Goal: Information Seeking & Learning: Learn about a topic

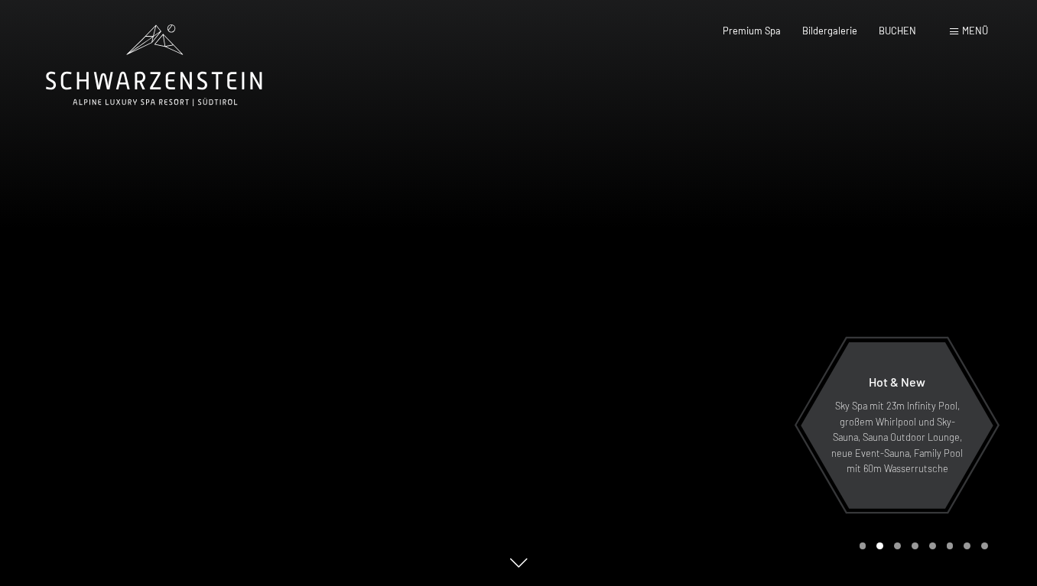
click at [962, 36] on span "Menü" at bounding box center [975, 30] width 26 height 12
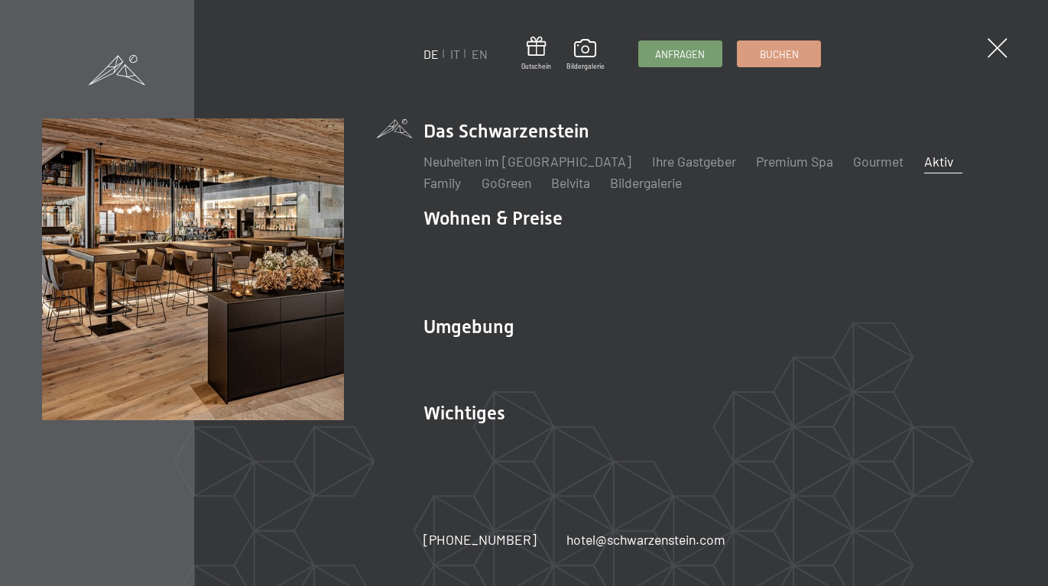
click at [924, 162] on link "Aktiv" at bounding box center [938, 161] width 29 height 17
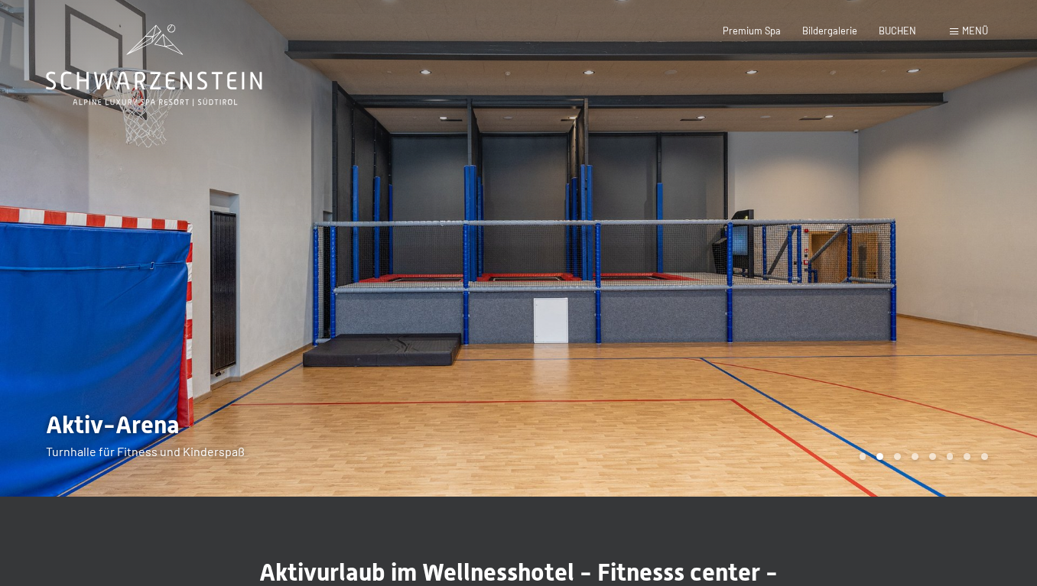
click at [950, 240] on div at bounding box center [777, 248] width 518 height 497
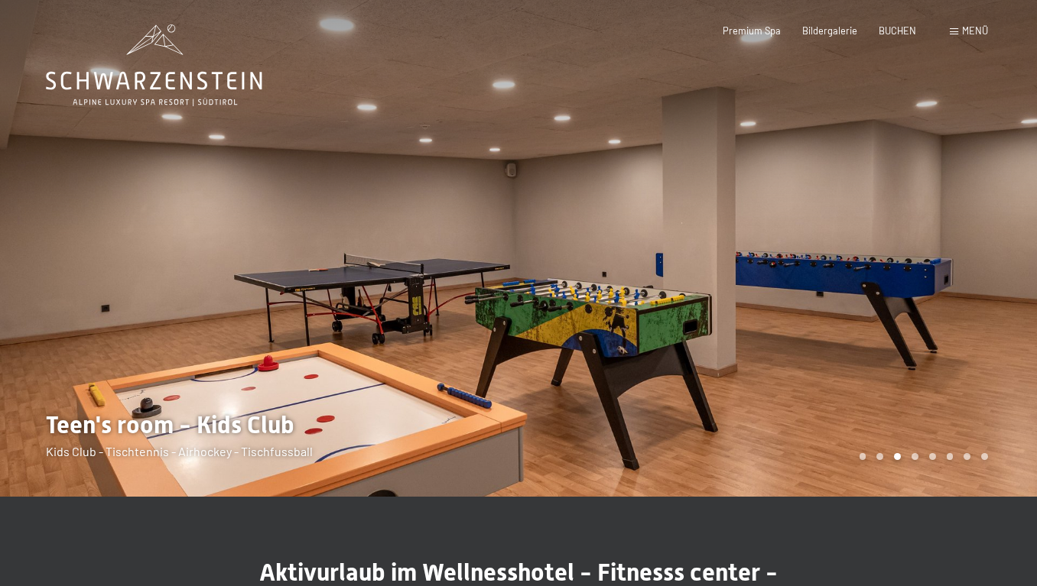
click at [950, 240] on div at bounding box center [777, 248] width 518 height 497
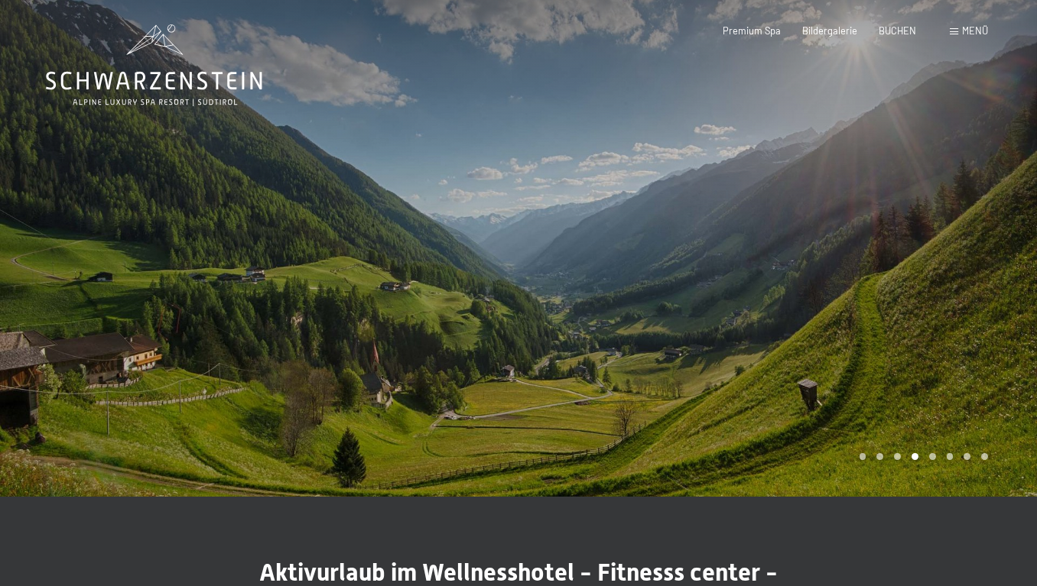
click at [950, 240] on div at bounding box center [777, 248] width 518 height 497
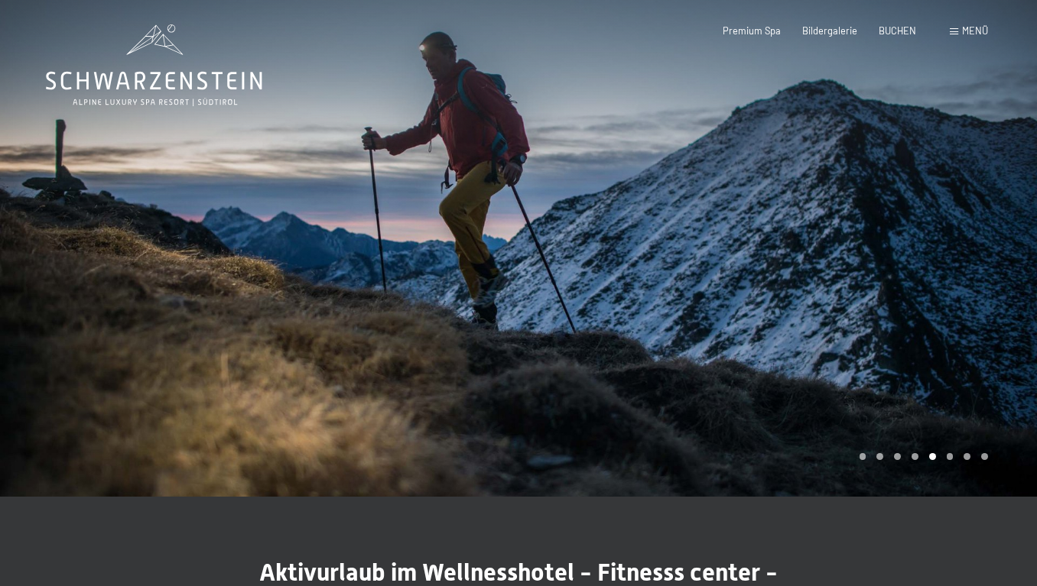
click at [950, 240] on div at bounding box center [777, 248] width 518 height 497
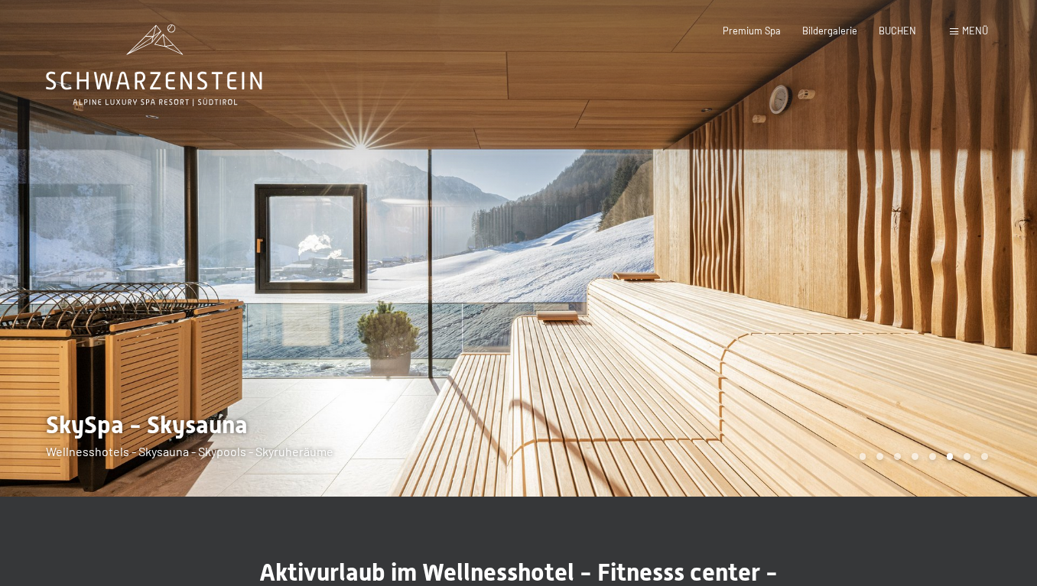
click at [950, 240] on div at bounding box center [777, 248] width 518 height 497
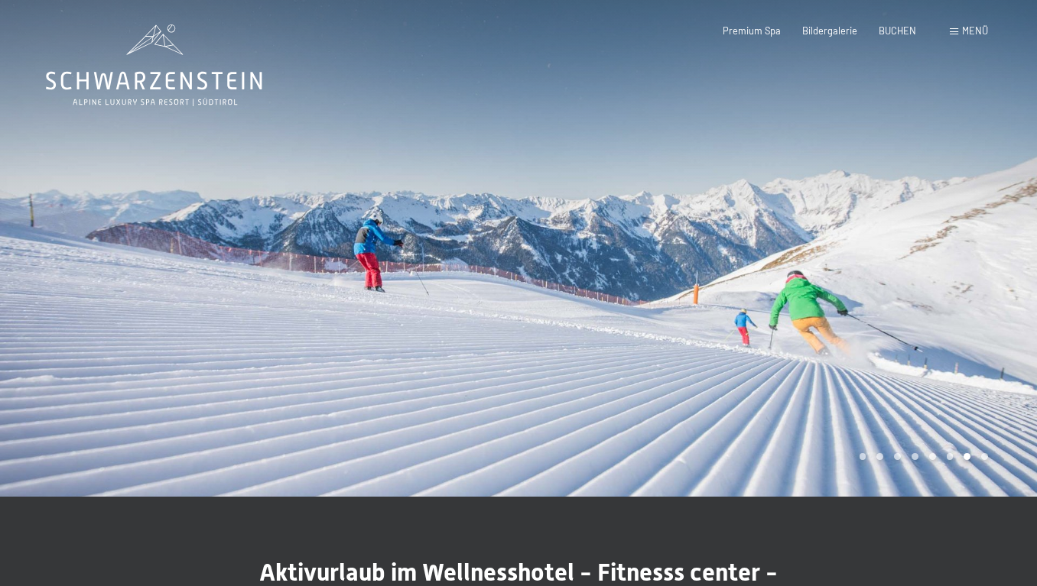
click at [950, 239] on div at bounding box center [777, 248] width 518 height 497
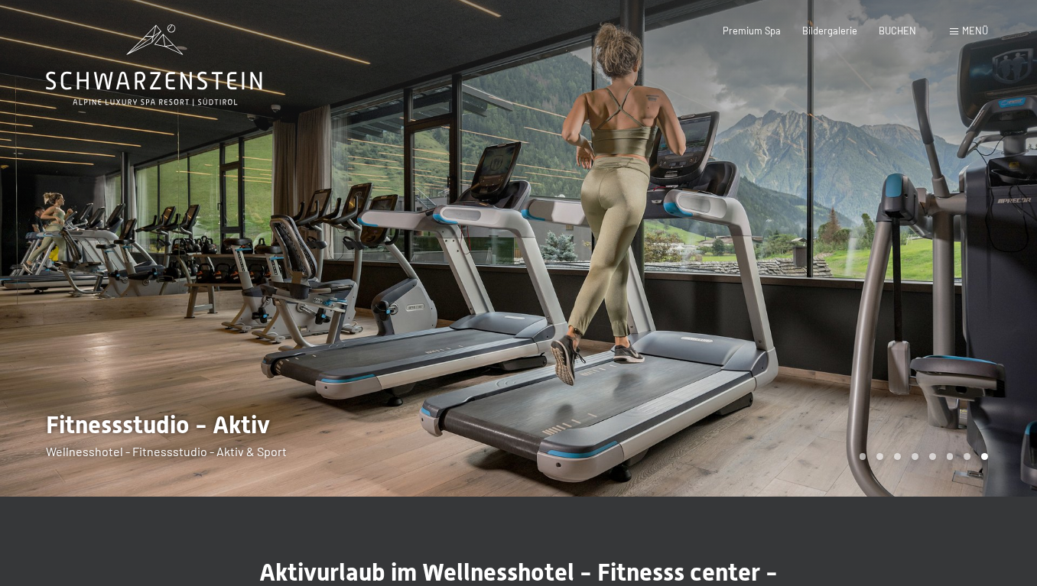
click at [950, 239] on div at bounding box center [777, 248] width 518 height 497
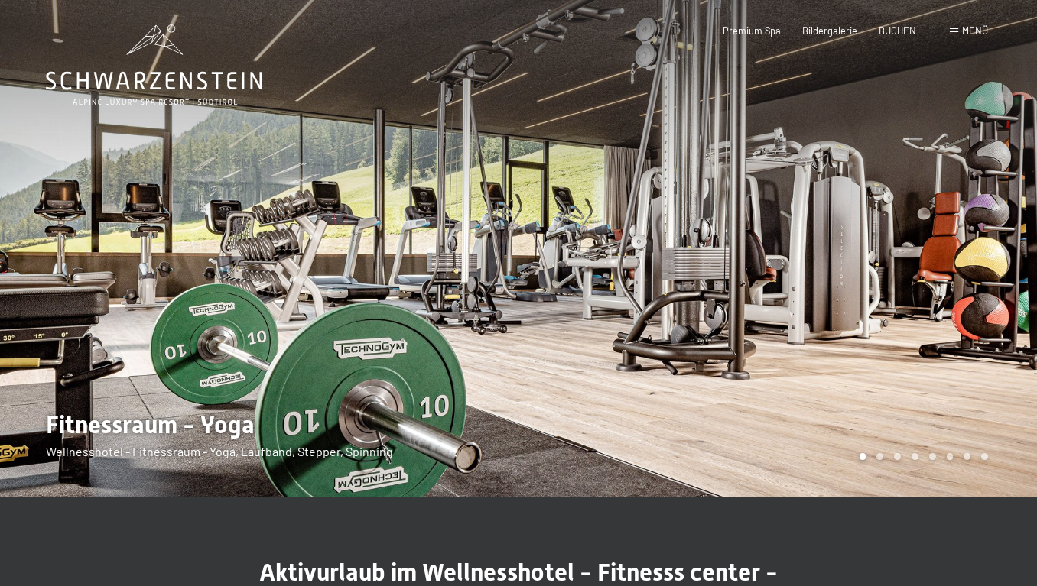
click at [950, 239] on div at bounding box center [777, 248] width 518 height 497
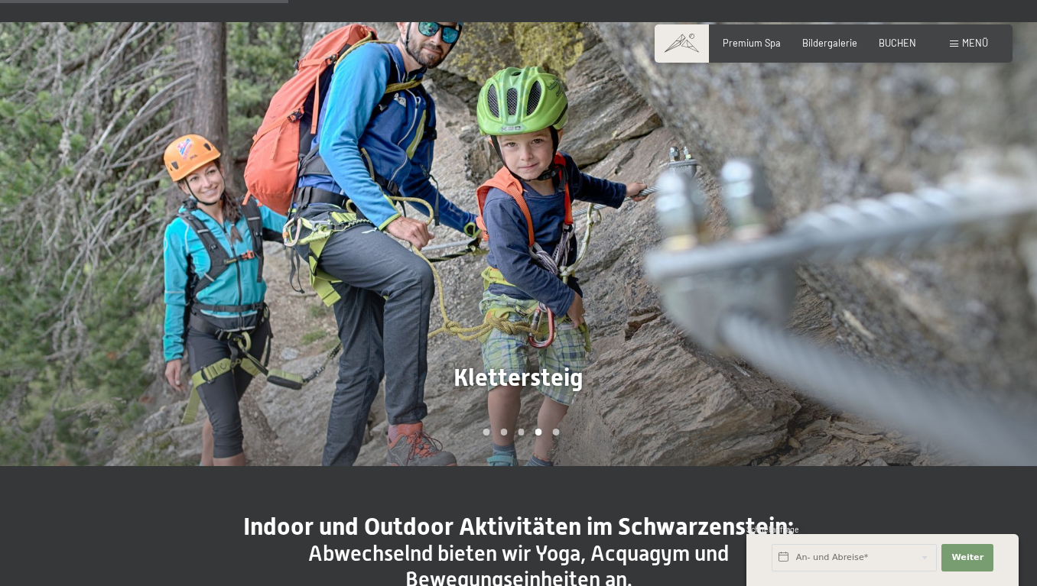
scroll to position [994, 0]
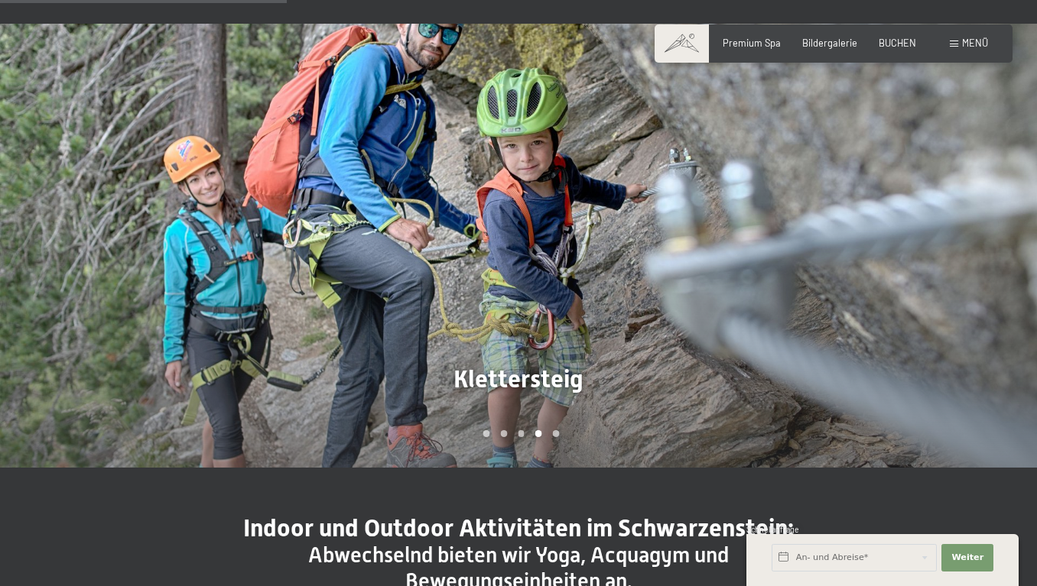
click at [947, 242] on div at bounding box center [777, 246] width 518 height 444
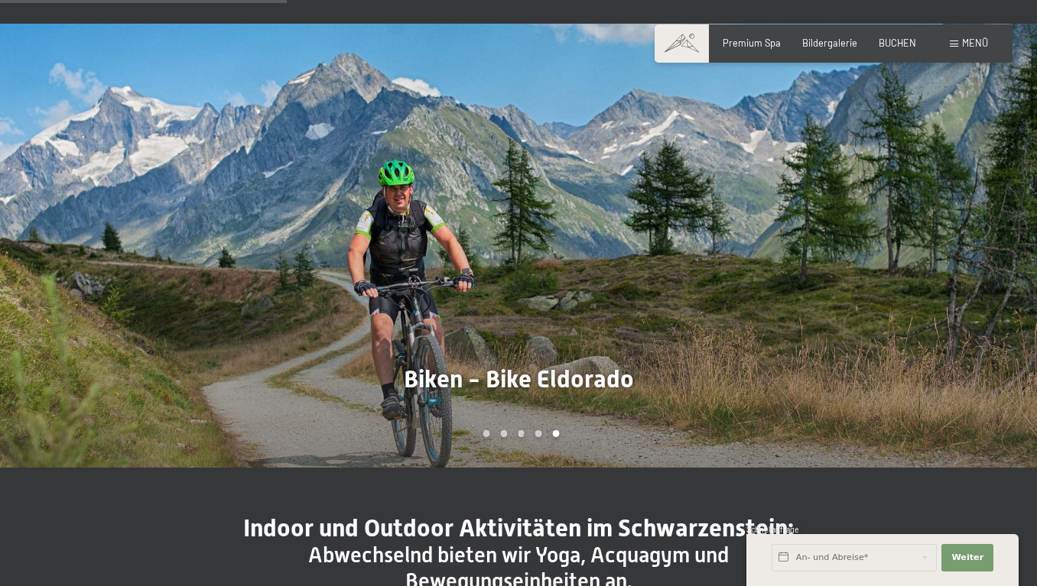
click at [947, 242] on div at bounding box center [777, 246] width 518 height 444
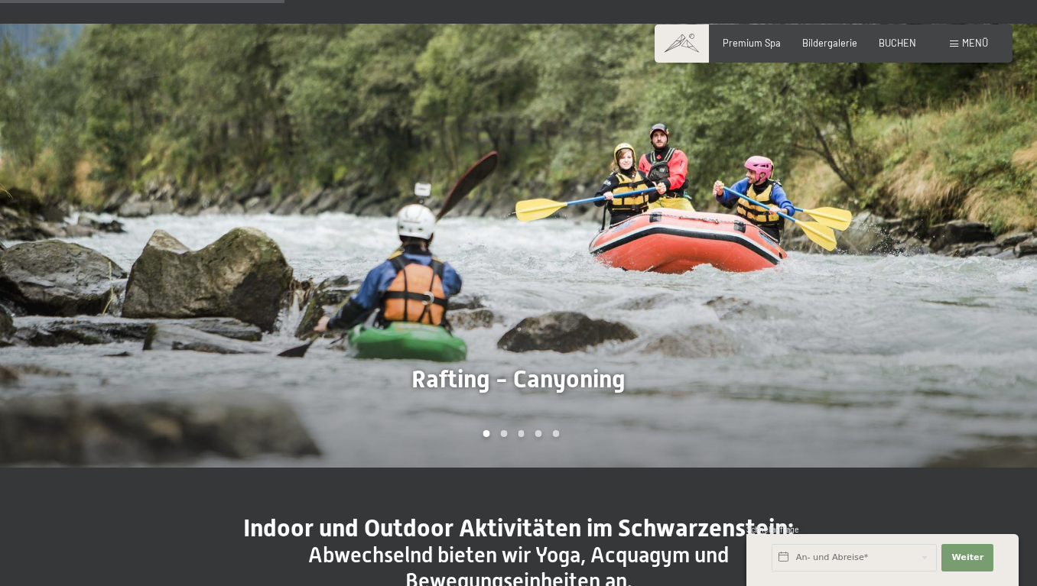
scroll to position [981, 0]
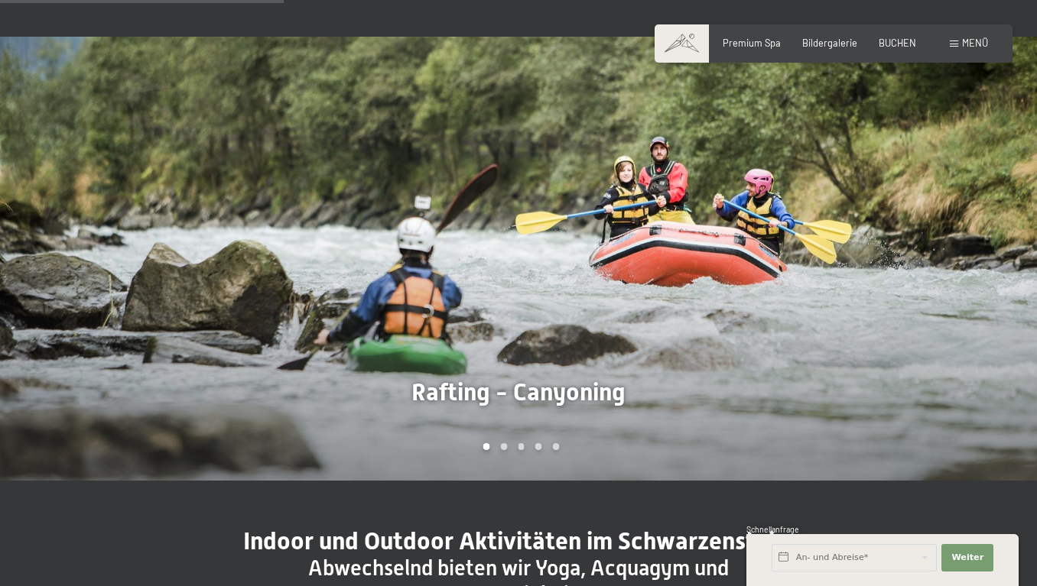
click at [863, 324] on div at bounding box center [777, 259] width 518 height 444
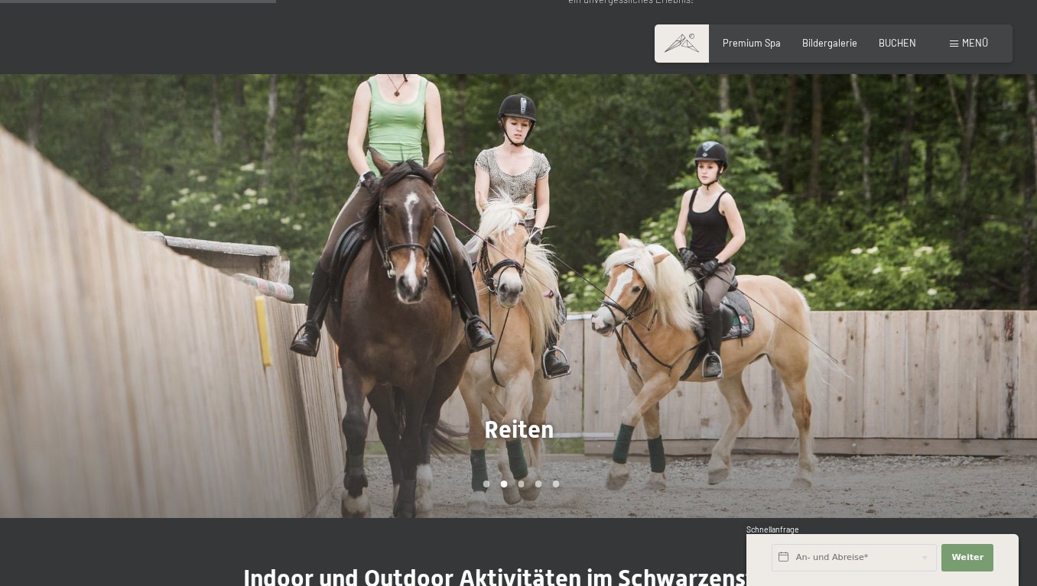
scroll to position [942, 0]
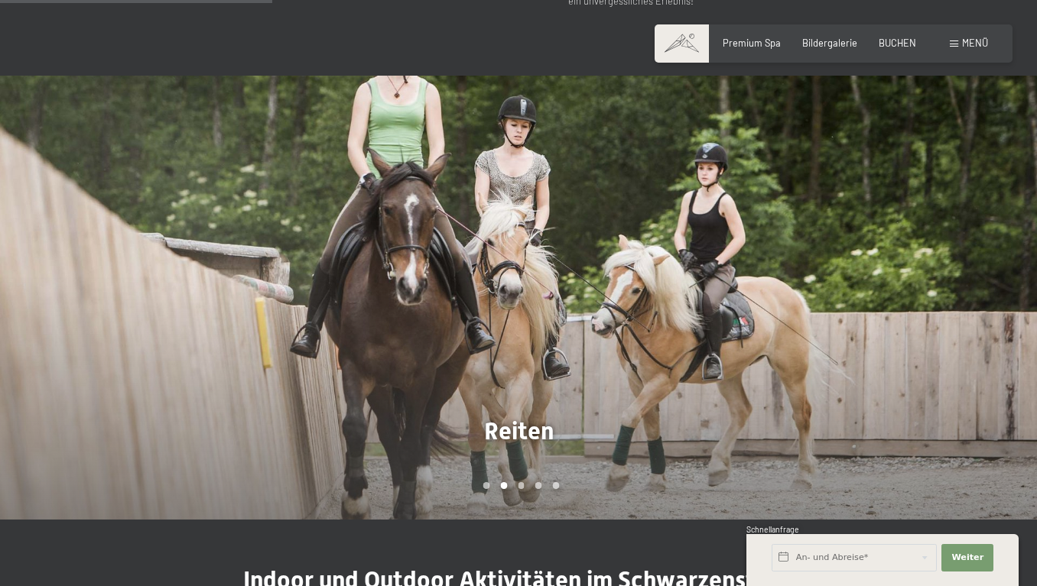
click at [863, 324] on div at bounding box center [777, 298] width 518 height 444
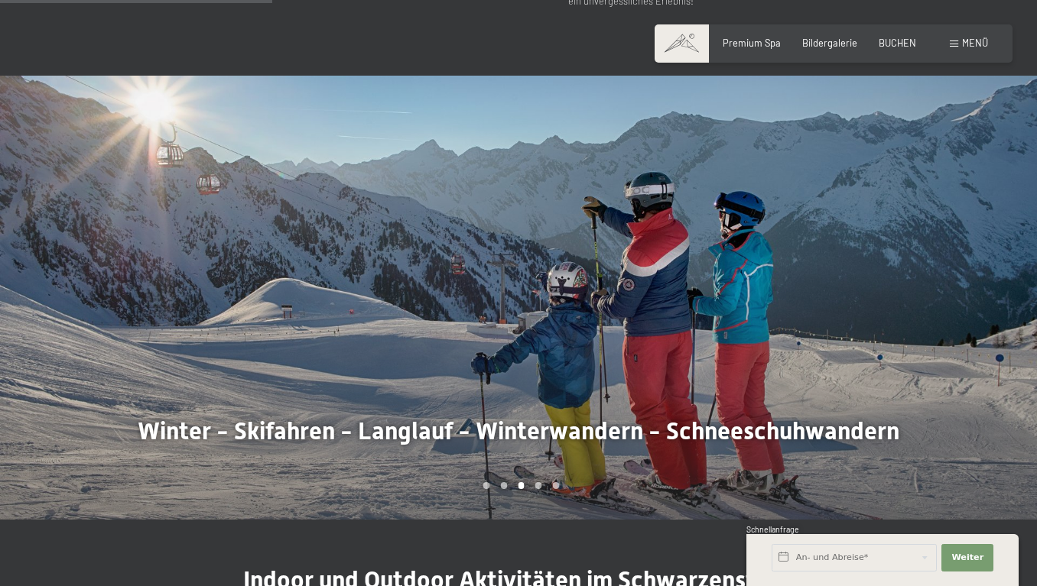
click at [863, 324] on div at bounding box center [777, 298] width 518 height 444
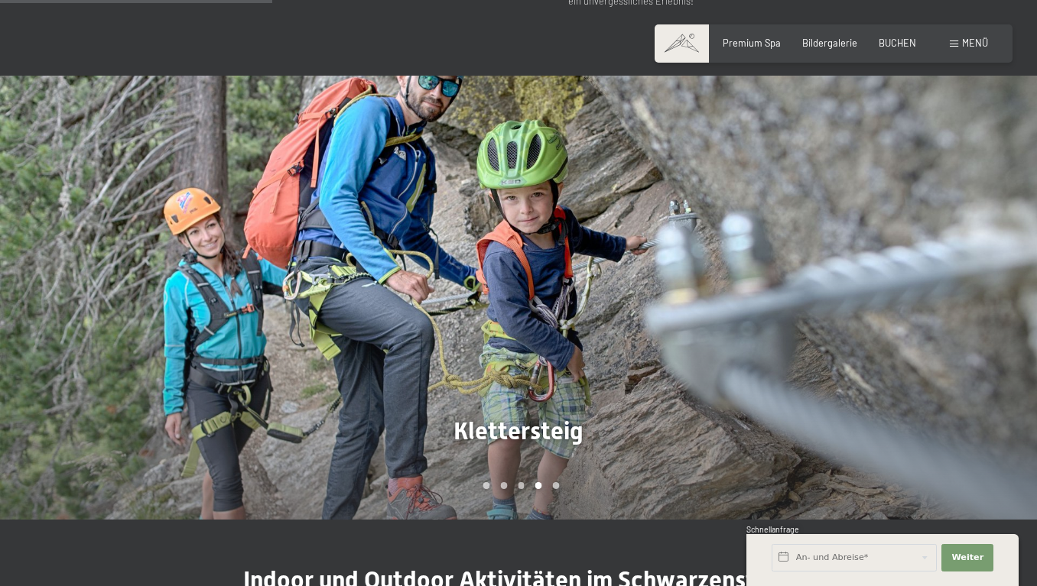
click at [863, 324] on div at bounding box center [777, 298] width 518 height 444
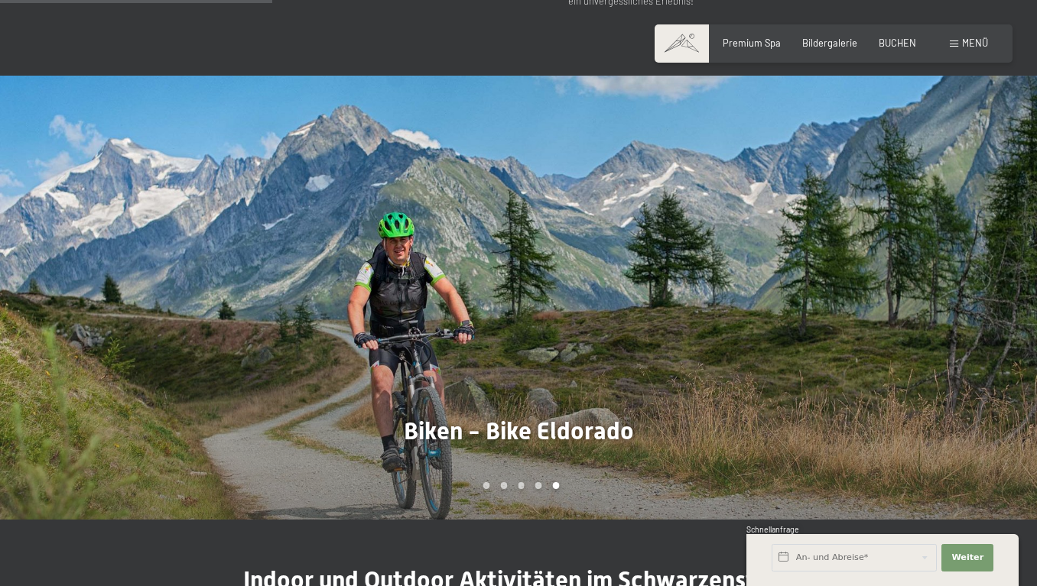
click at [863, 324] on div at bounding box center [777, 298] width 518 height 444
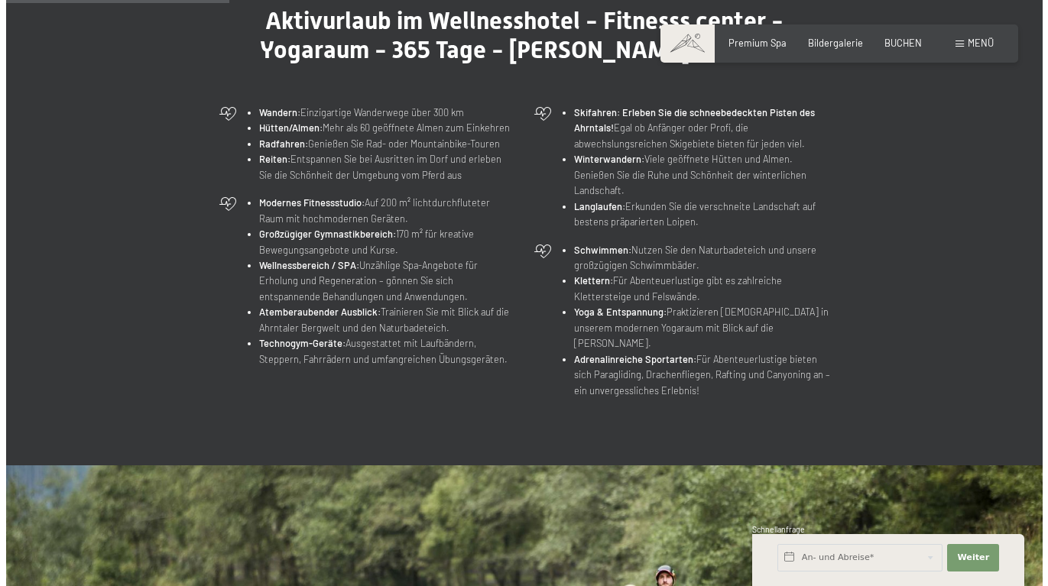
scroll to position [0, 0]
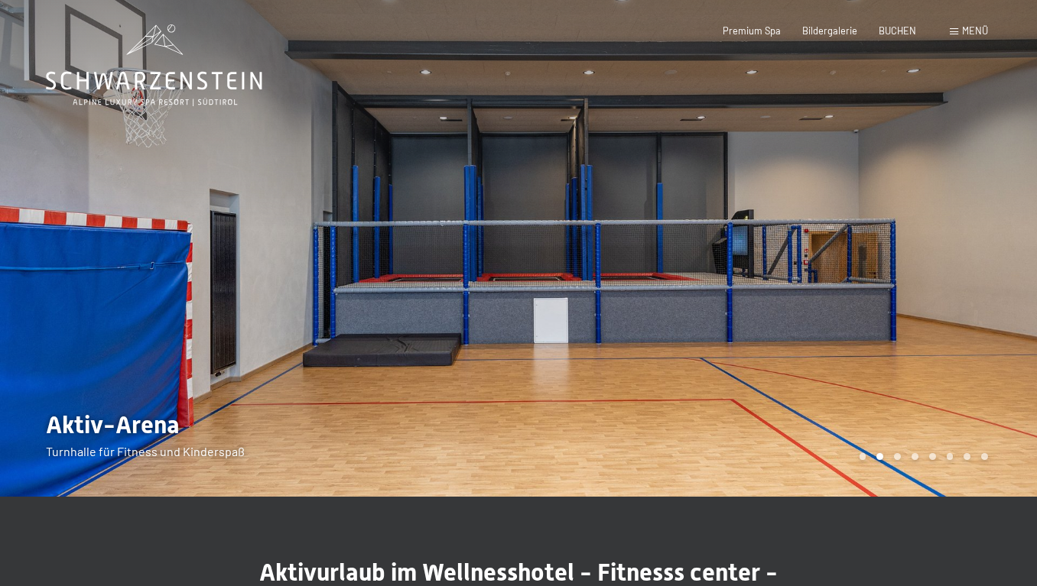
click at [932, 32] on div "Buchen Anfragen Premium Spa Bildergalerie BUCHEN Menü DE IT EN Gutschein Bilder…" at bounding box center [833, 31] width 309 height 14
click at [950, 38] on div "Menü" at bounding box center [969, 31] width 38 height 14
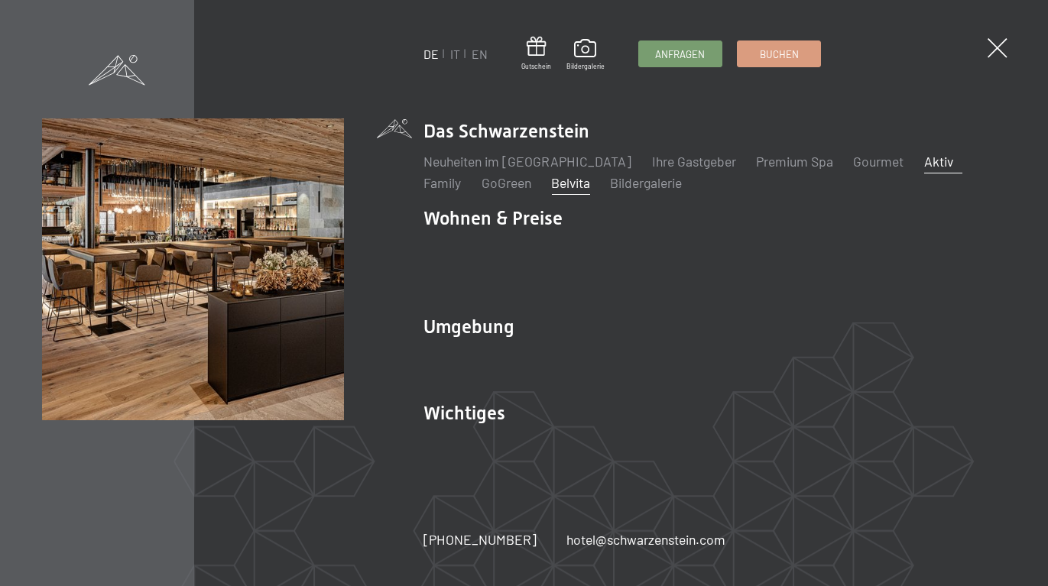
click at [551, 181] on link "Belvita" at bounding box center [570, 182] width 39 height 17
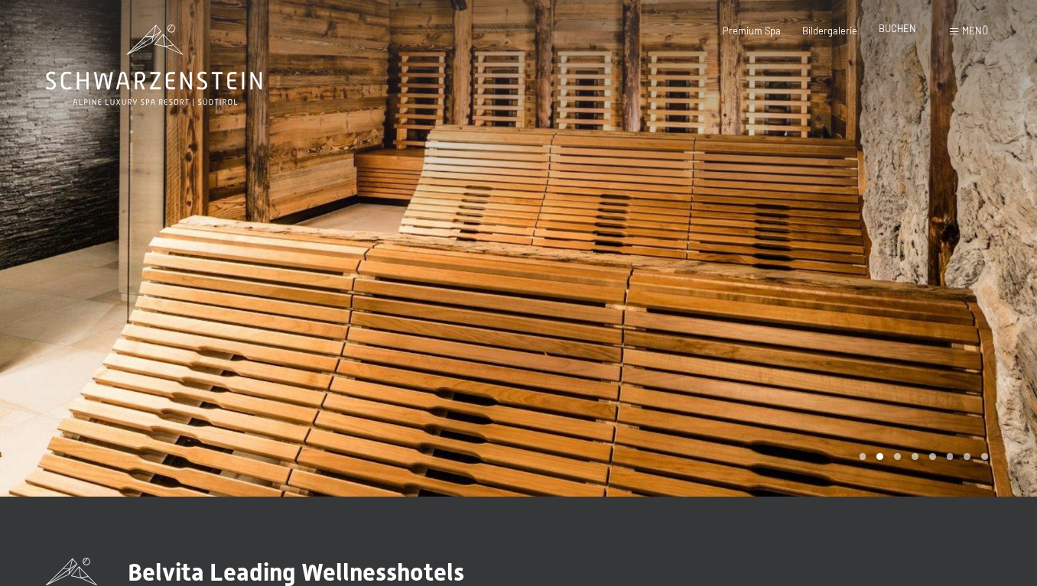
click at [879, 34] on span "BUCHEN" at bounding box center [897, 28] width 37 height 12
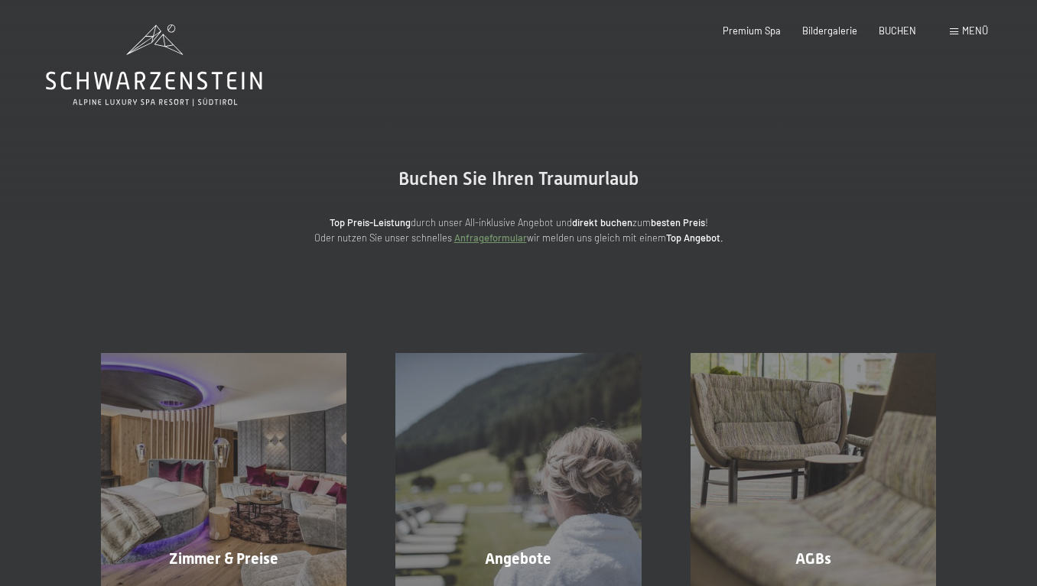
click at [950, 35] on span at bounding box center [954, 31] width 8 height 7
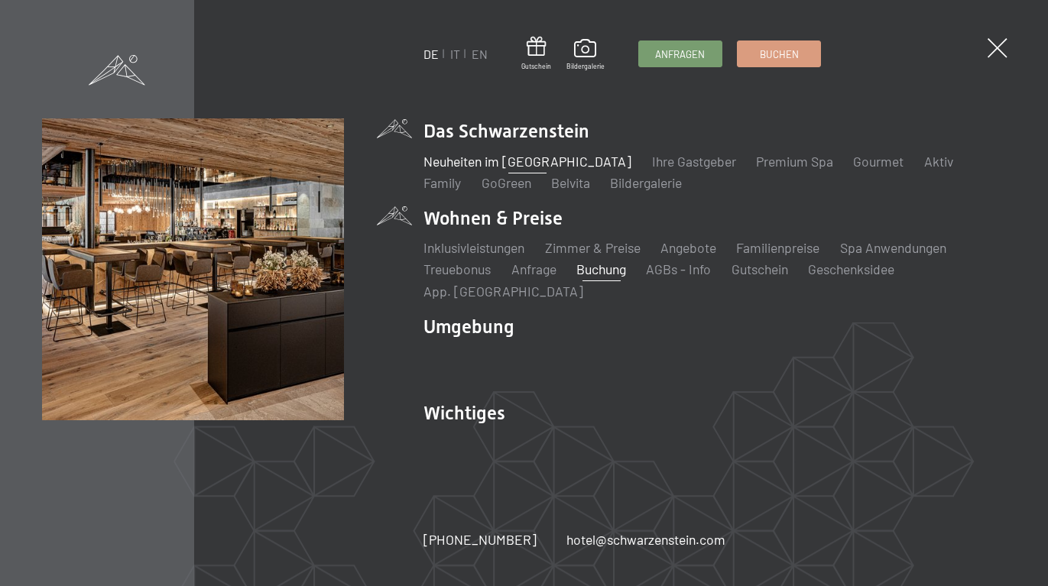
click at [516, 164] on link "Neuheiten im [GEOGRAPHIC_DATA]" at bounding box center [528, 161] width 208 height 17
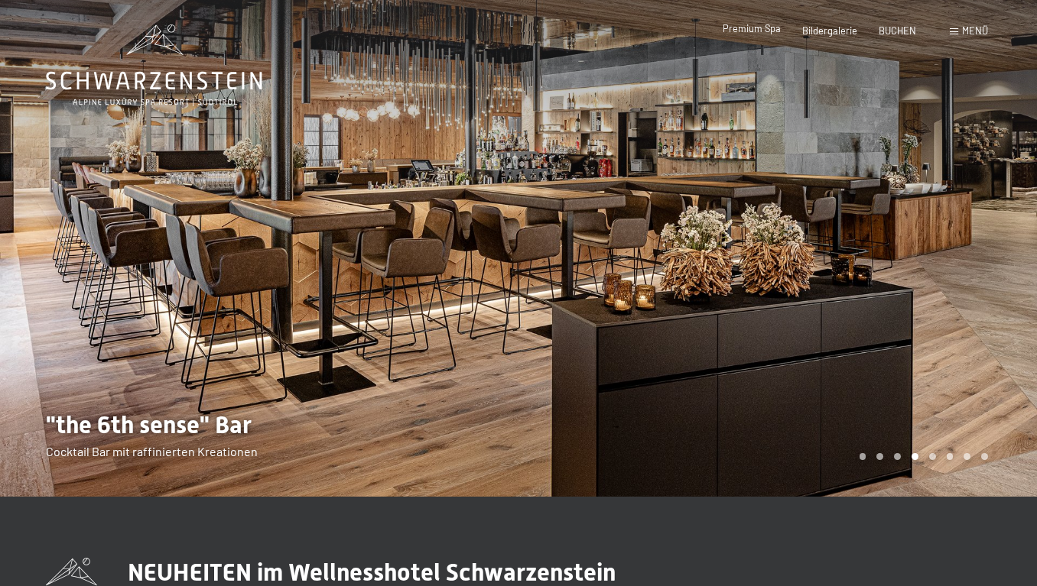
click at [746, 31] on span "Premium Spa" at bounding box center [752, 28] width 58 height 12
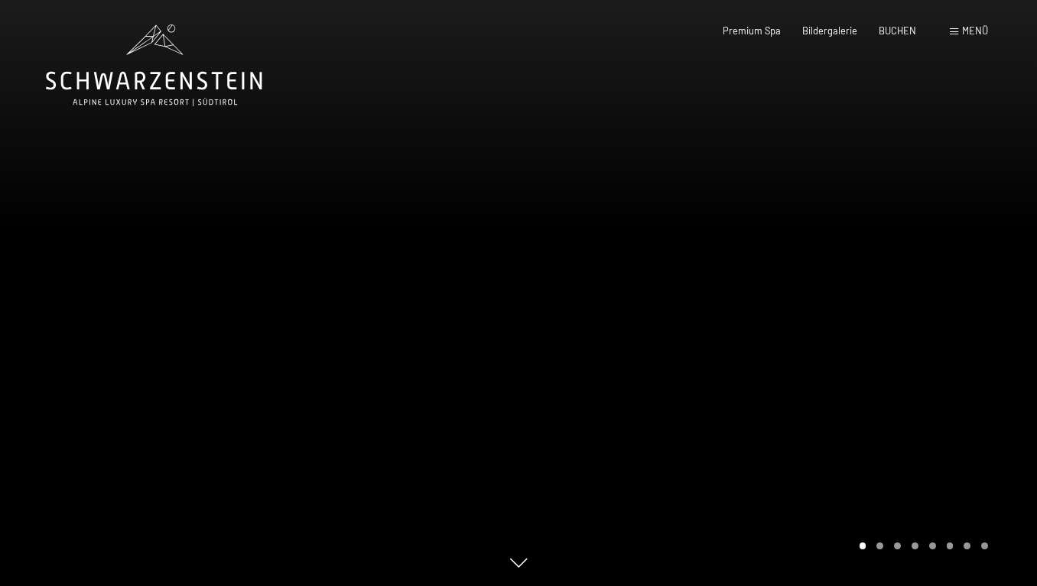
scroll to position [2, 0]
click at [857, 208] on div at bounding box center [777, 291] width 518 height 586
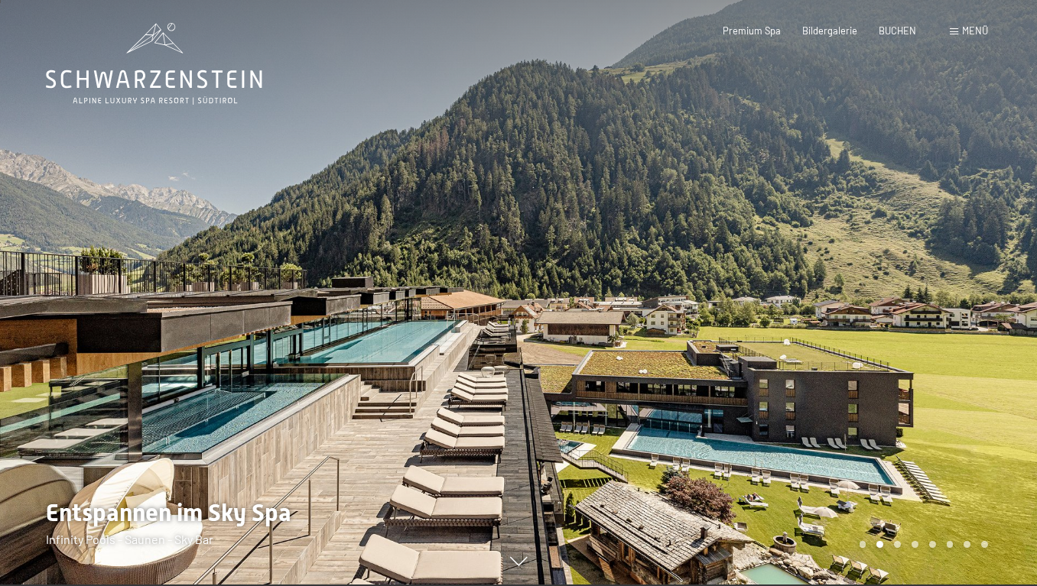
click at [856, 208] on div at bounding box center [777, 291] width 518 height 586
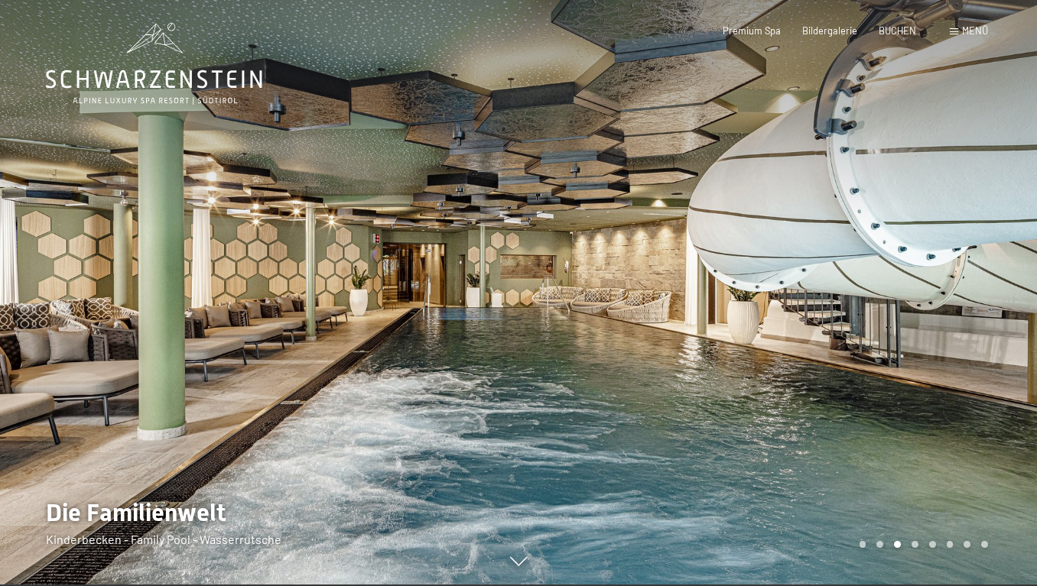
click at [856, 208] on div at bounding box center [777, 291] width 518 height 586
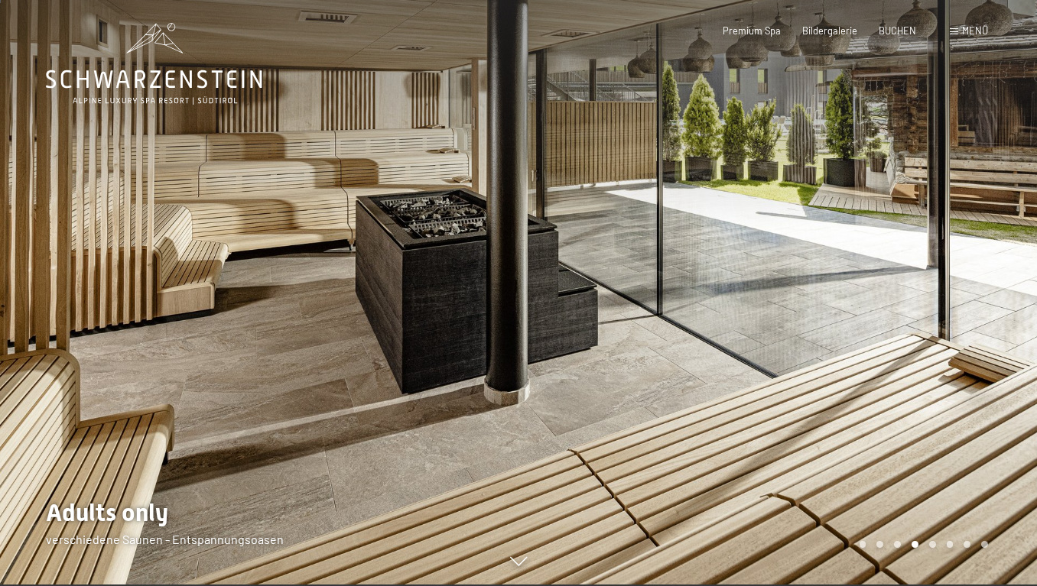
click at [856, 208] on div at bounding box center [777, 291] width 518 height 586
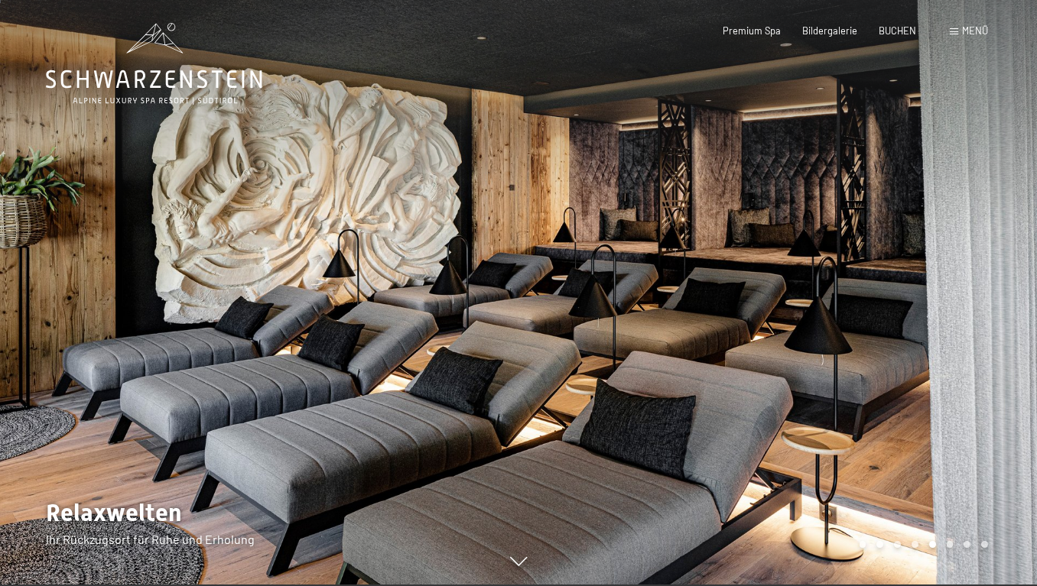
click at [171, 245] on div at bounding box center [259, 291] width 518 height 586
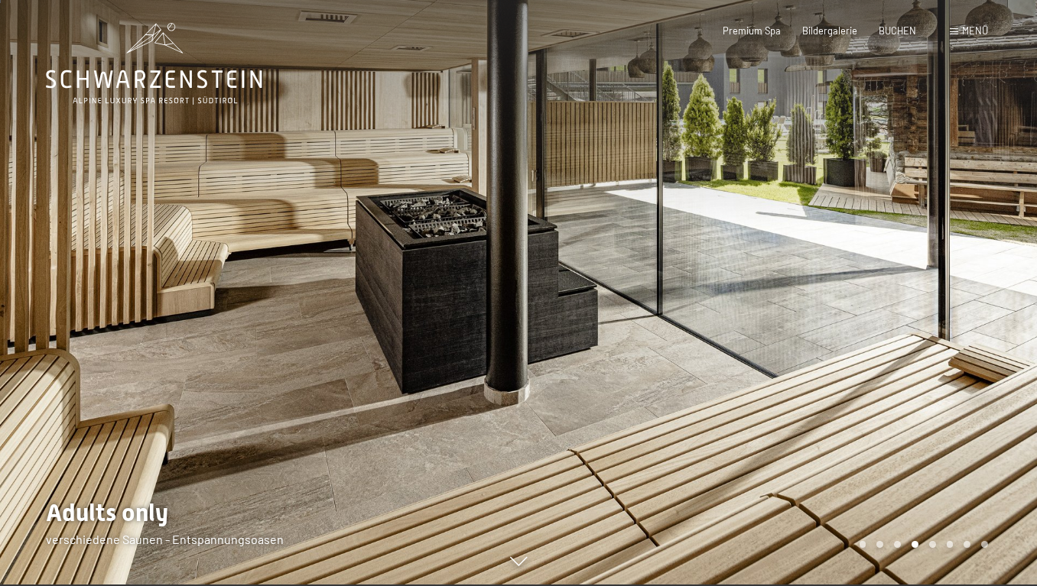
click at [859, 236] on div at bounding box center [777, 291] width 518 height 586
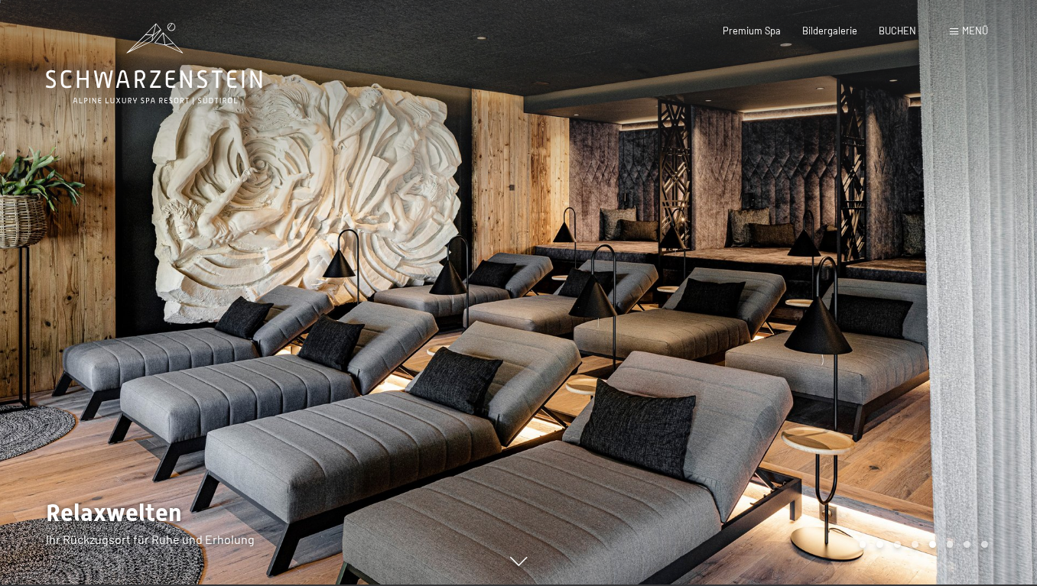
click at [859, 236] on div at bounding box center [777, 291] width 518 height 586
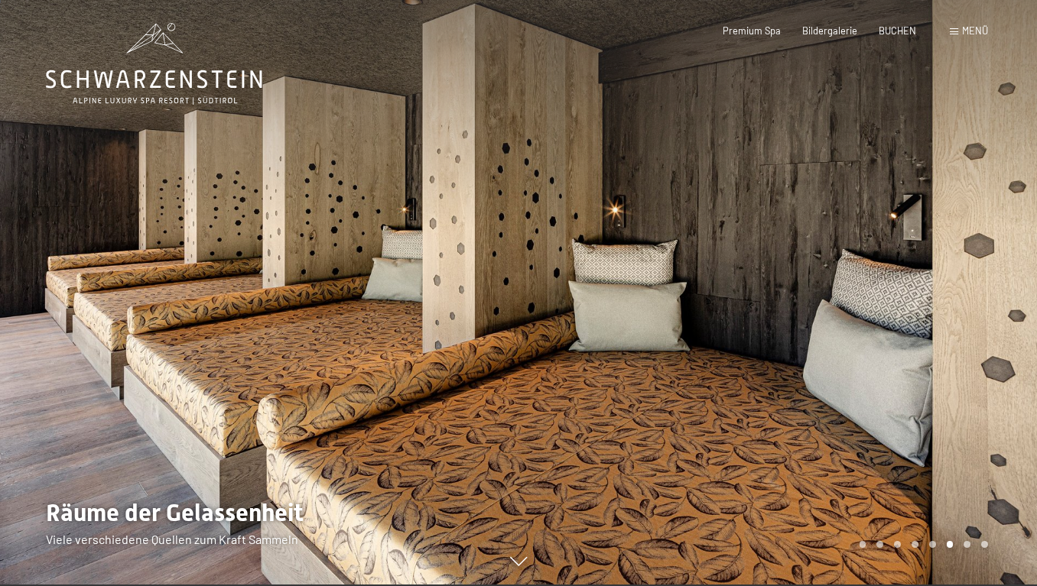
click at [859, 236] on div at bounding box center [777, 291] width 518 height 586
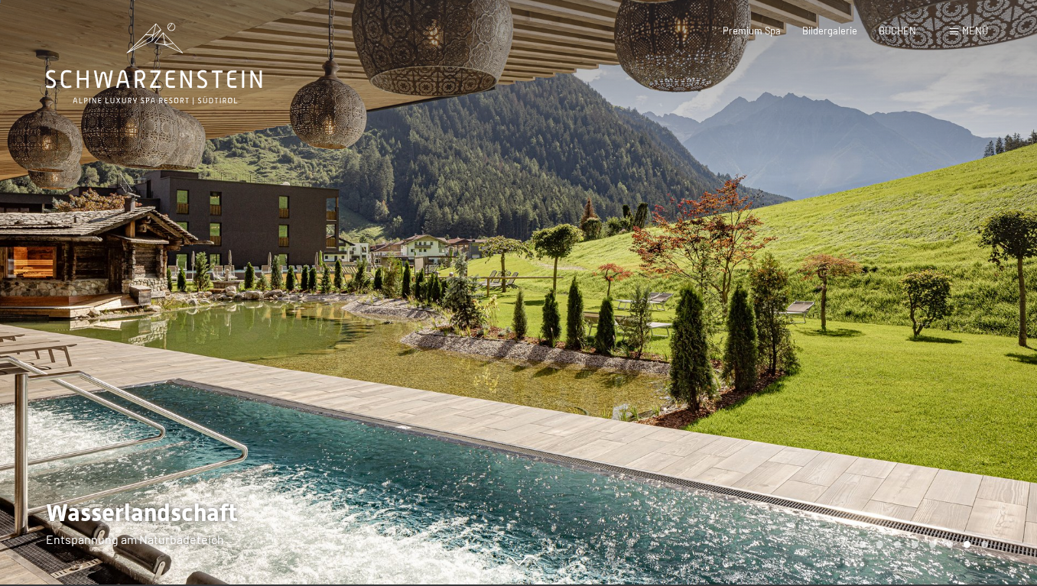
click at [859, 236] on div at bounding box center [777, 291] width 518 height 586
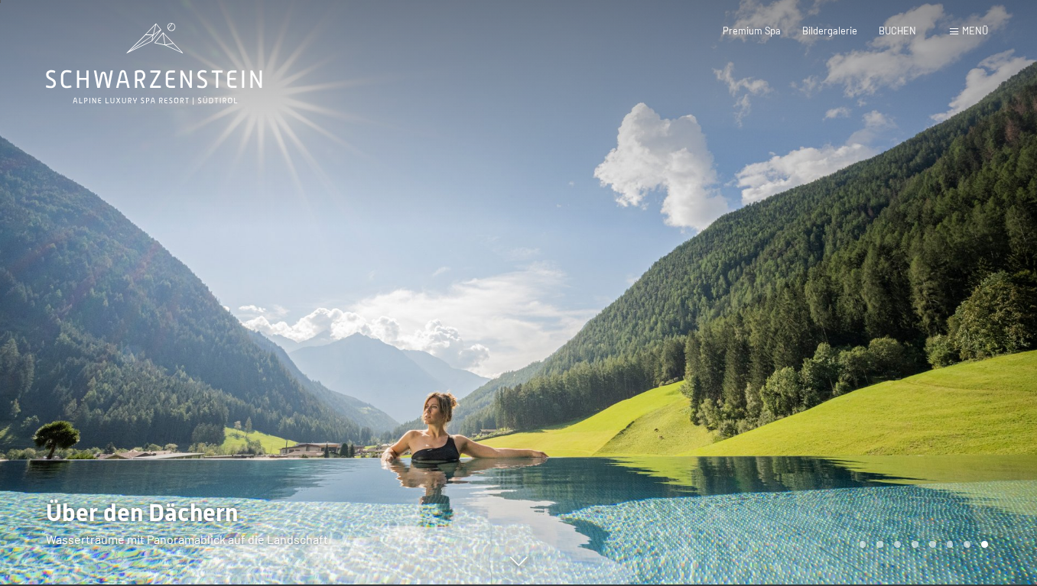
click at [859, 236] on div at bounding box center [777, 291] width 518 height 586
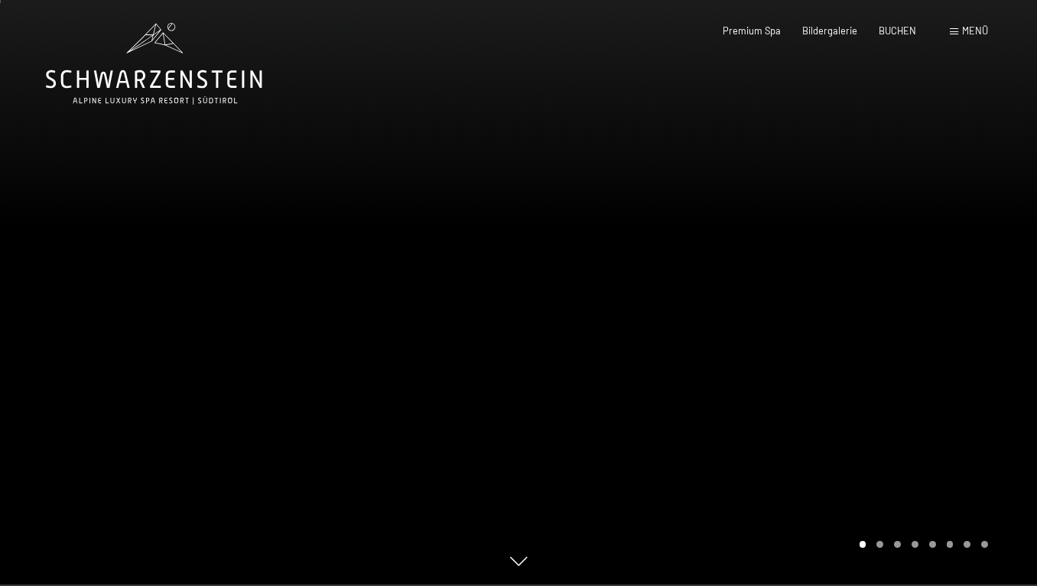
click at [859, 236] on div at bounding box center [777, 291] width 518 height 586
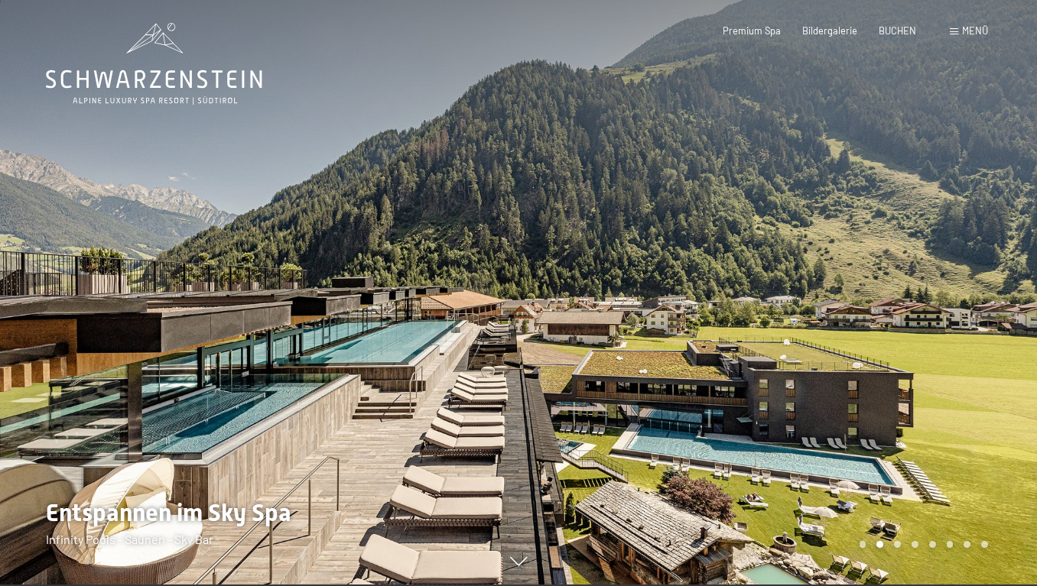
click at [859, 236] on div at bounding box center [777, 291] width 518 height 586
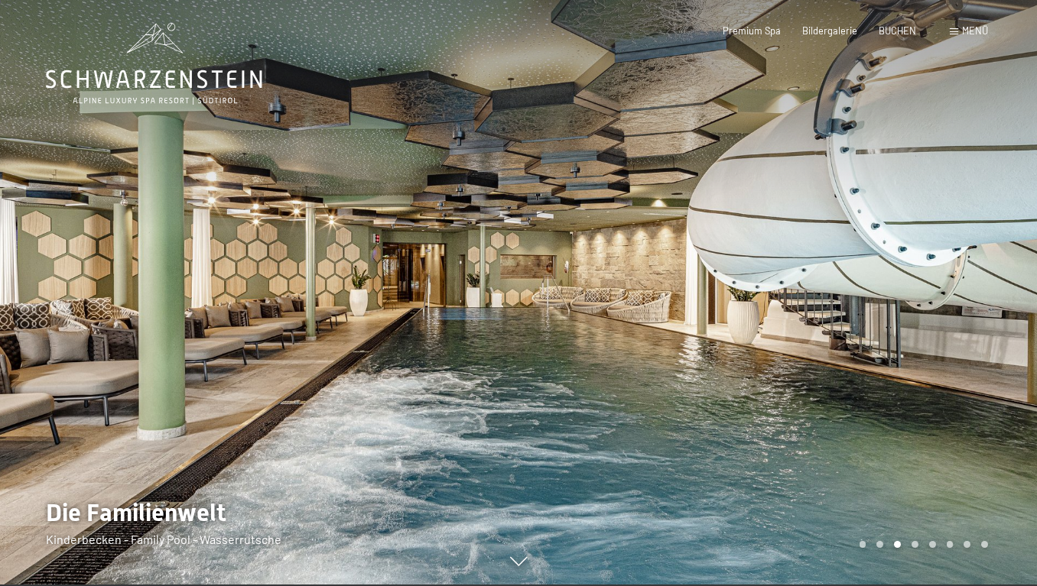
click at [859, 236] on div at bounding box center [777, 291] width 518 height 586
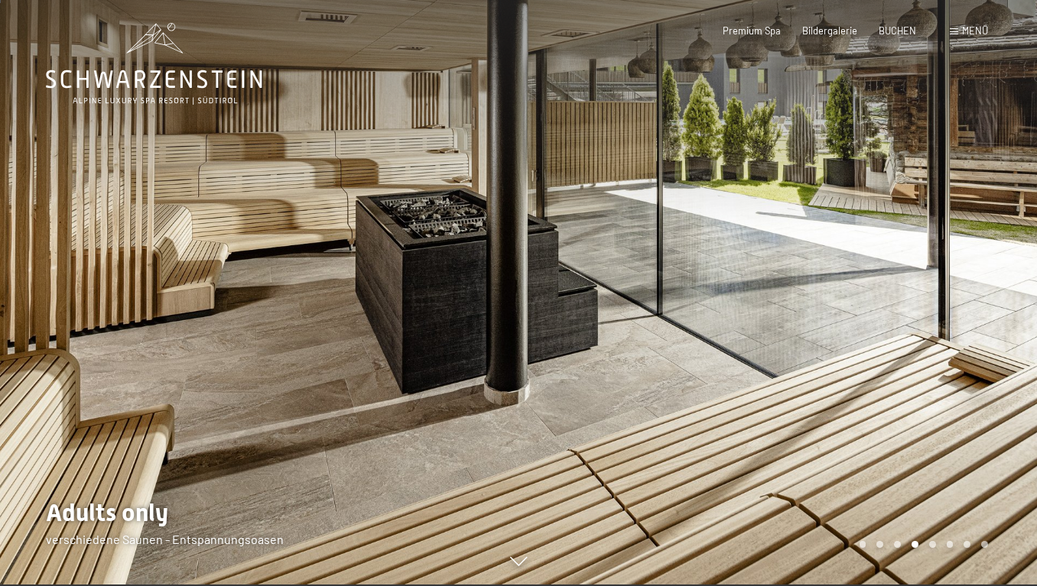
click at [859, 236] on div at bounding box center [777, 291] width 518 height 586
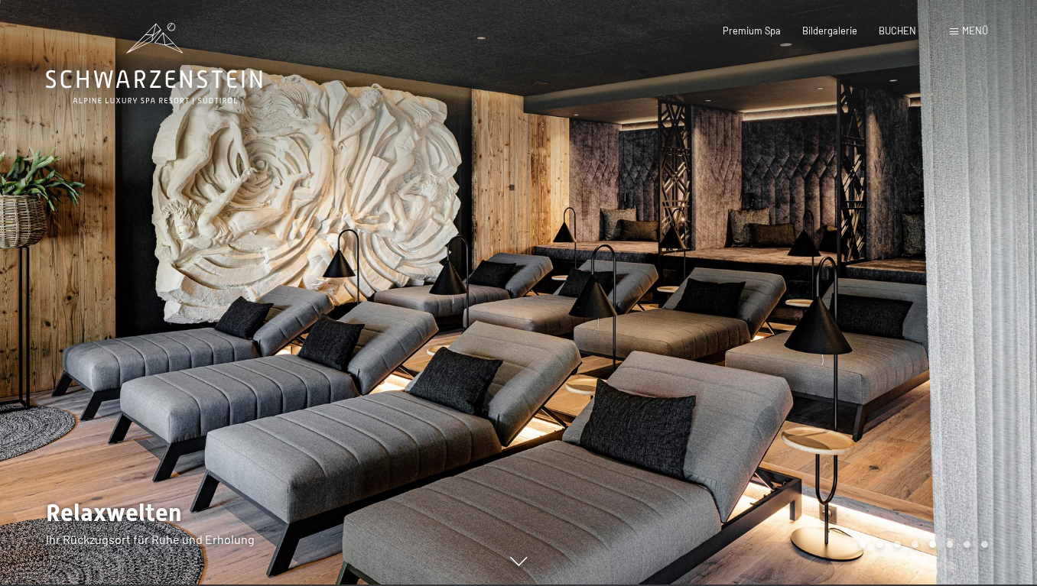
click at [859, 236] on div at bounding box center [777, 291] width 518 height 586
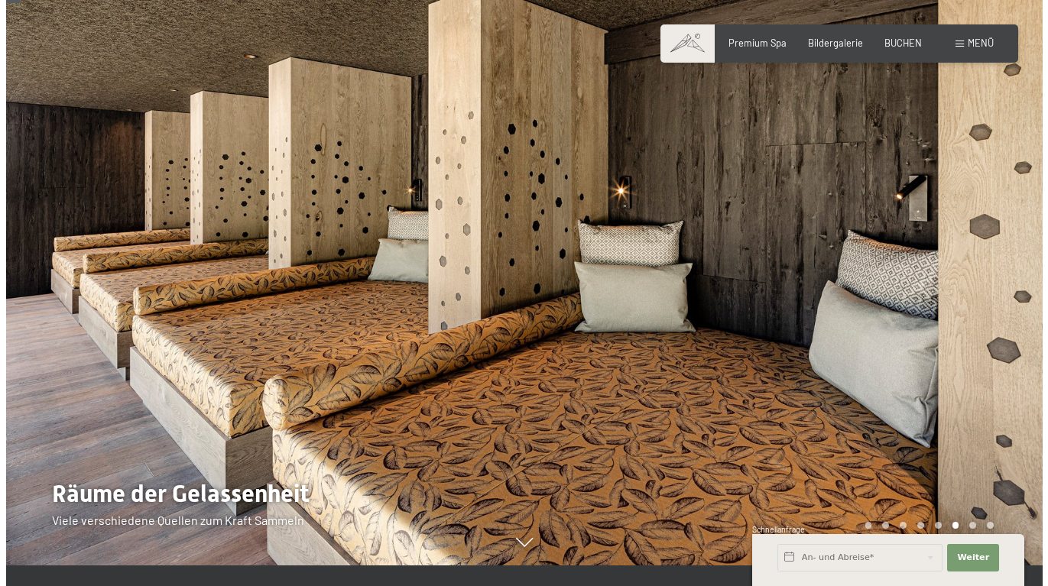
scroll to position [0, 0]
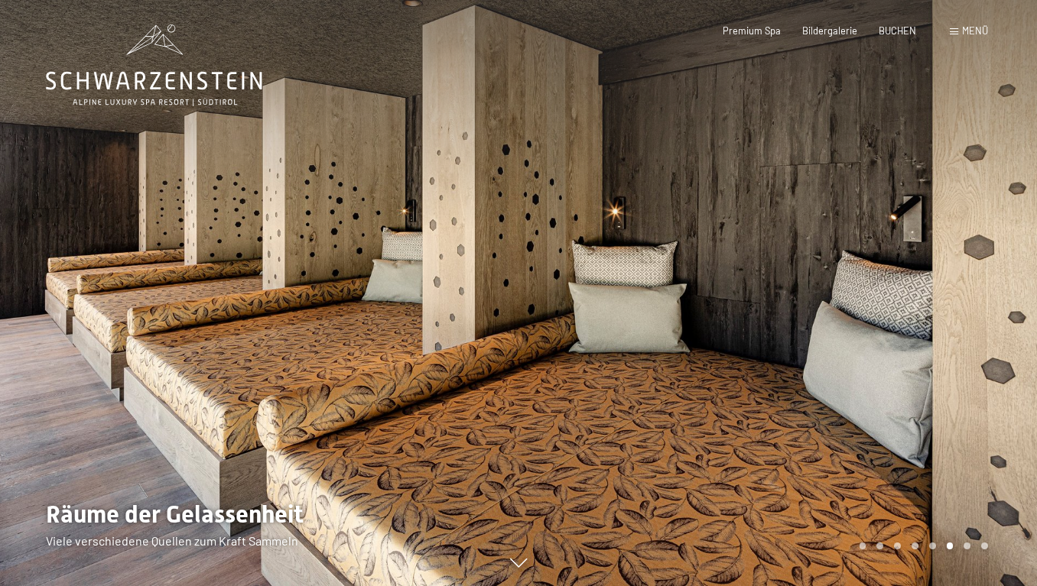
click at [950, 27] on div "Menü" at bounding box center [969, 31] width 38 height 14
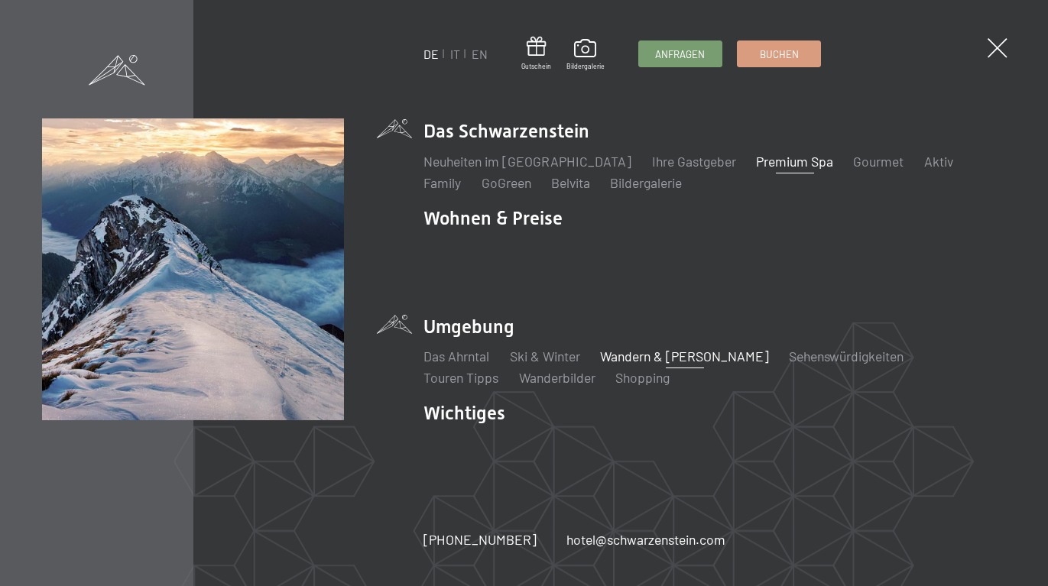
click at [635, 359] on link "Wandern & [PERSON_NAME]" at bounding box center [684, 356] width 169 height 17
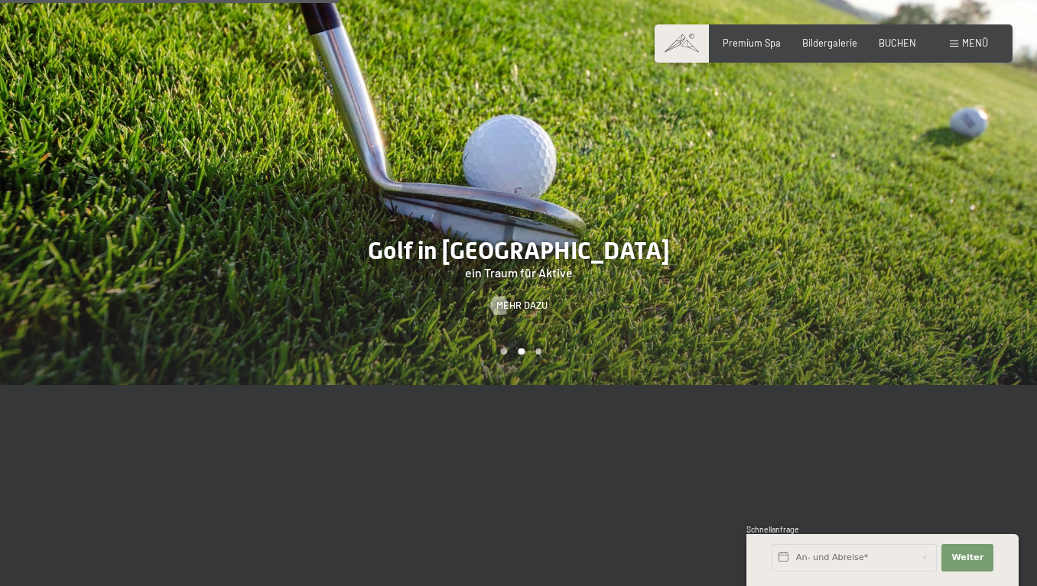
scroll to position [2379, 0]
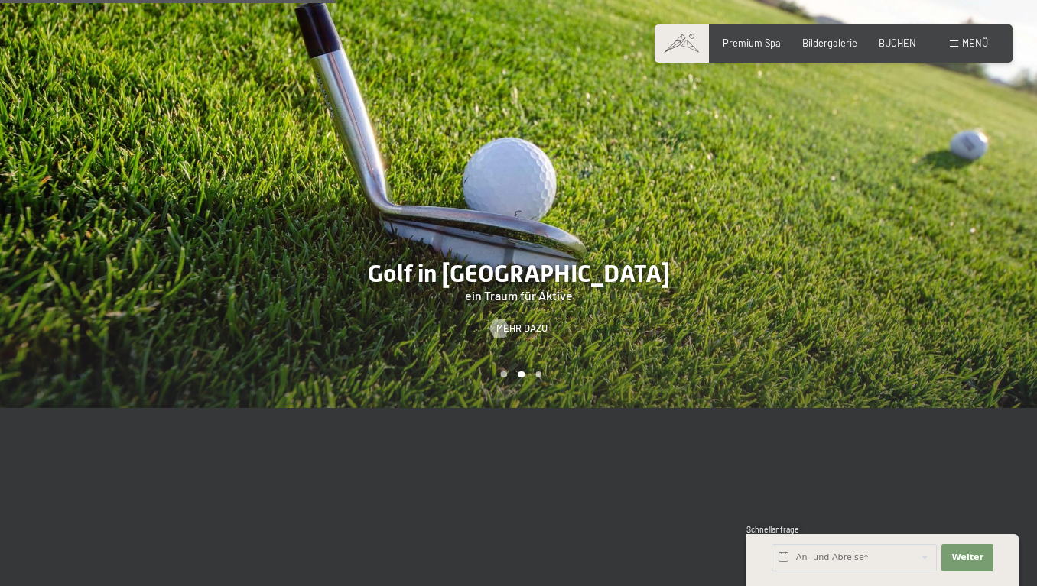
click at [823, 282] on div at bounding box center [777, 187] width 518 height 444
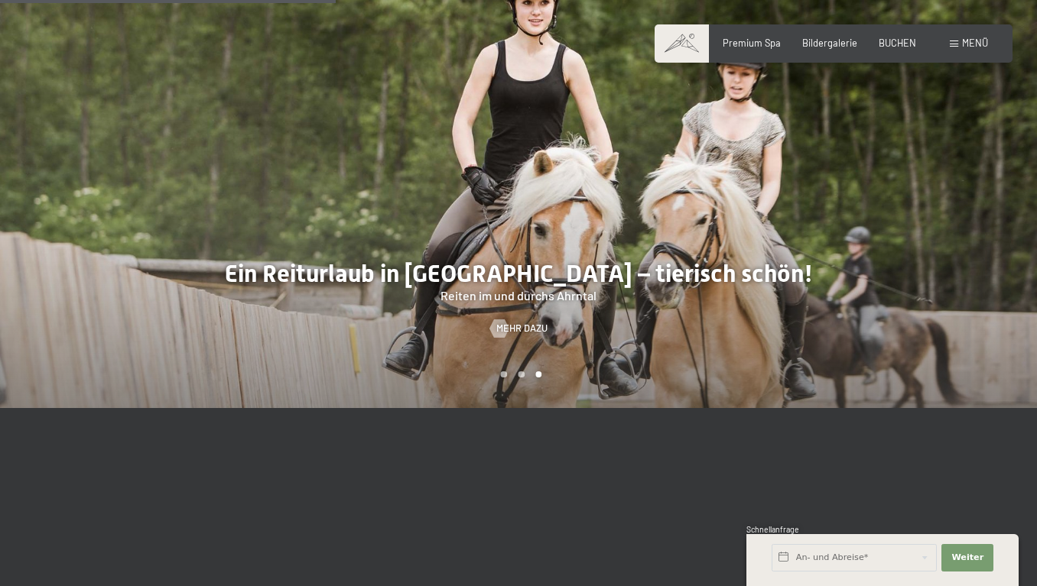
click at [223, 288] on div at bounding box center [259, 187] width 518 height 444
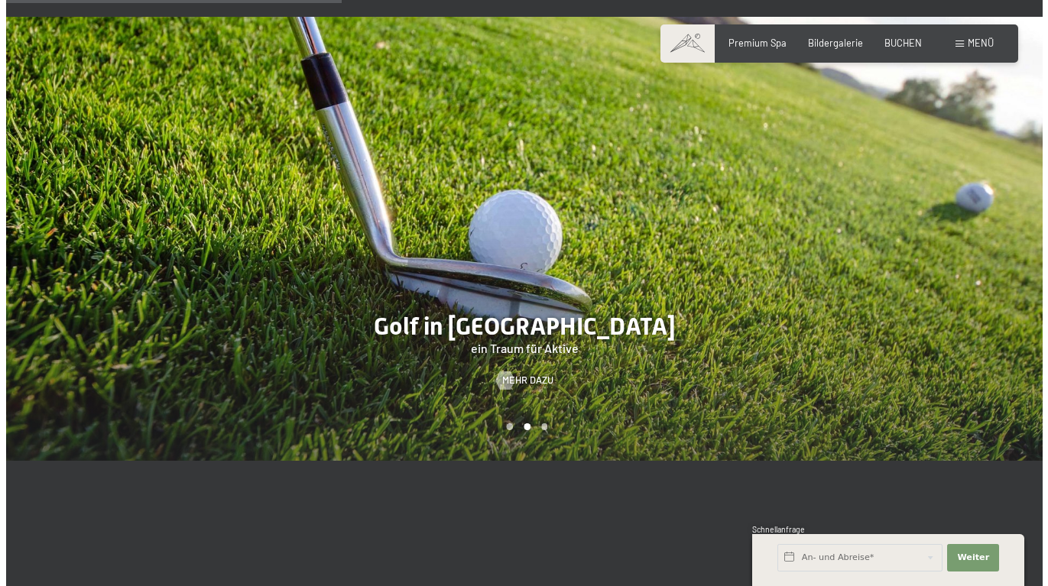
scroll to position [2402, 0]
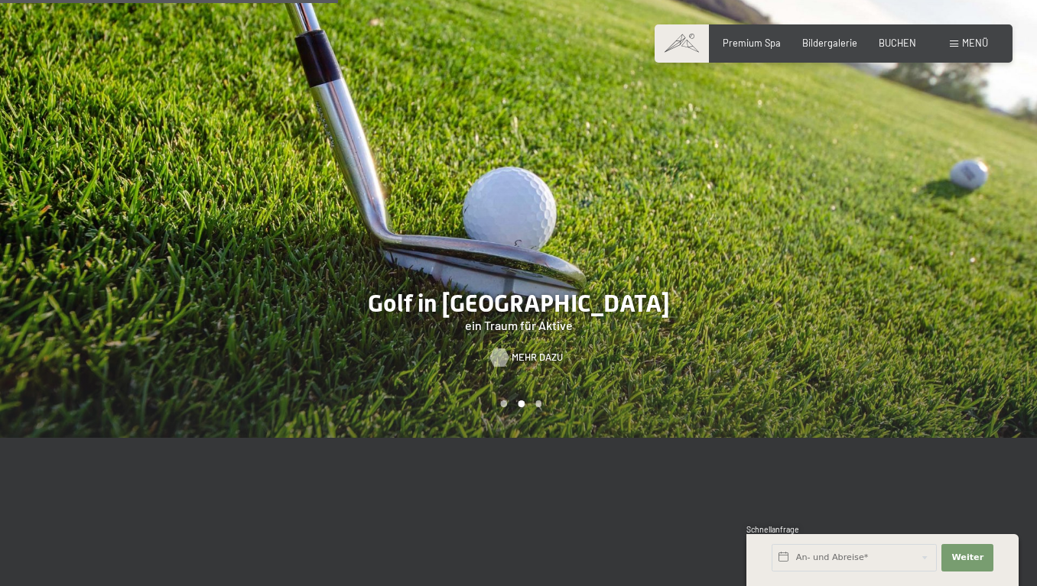
click at [522, 365] on span "Mehr dazu" at bounding box center [537, 358] width 51 height 14
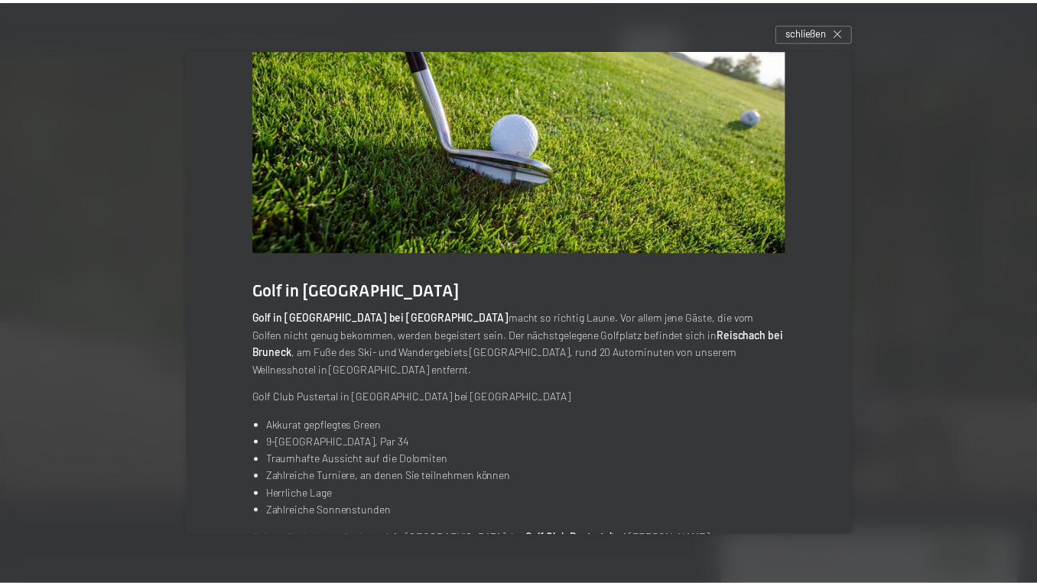
scroll to position [0, 0]
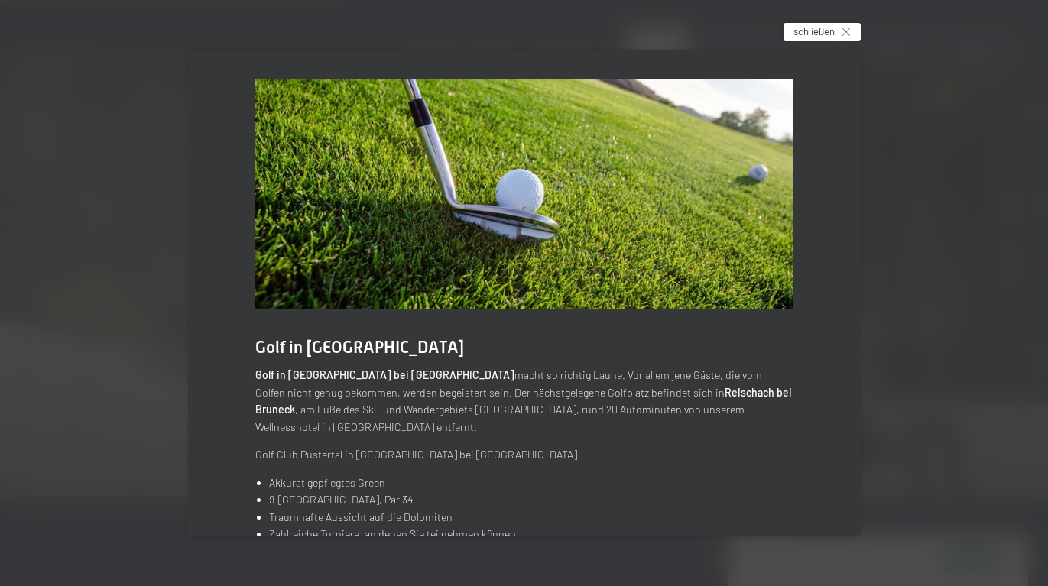
click at [844, 40] on div "schließen" at bounding box center [822, 32] width 77 height 18
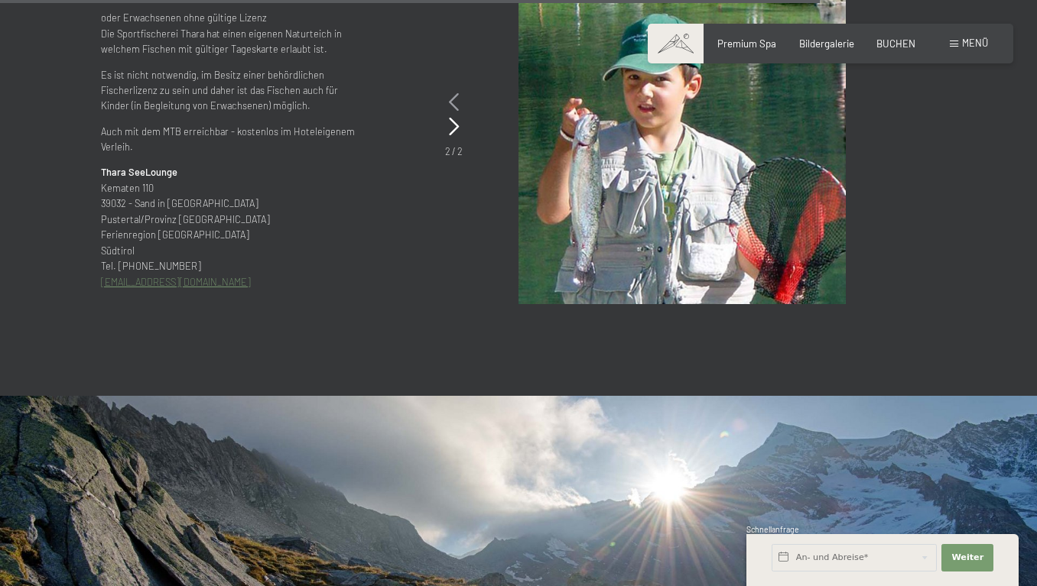
scroll to position [5487, 0]
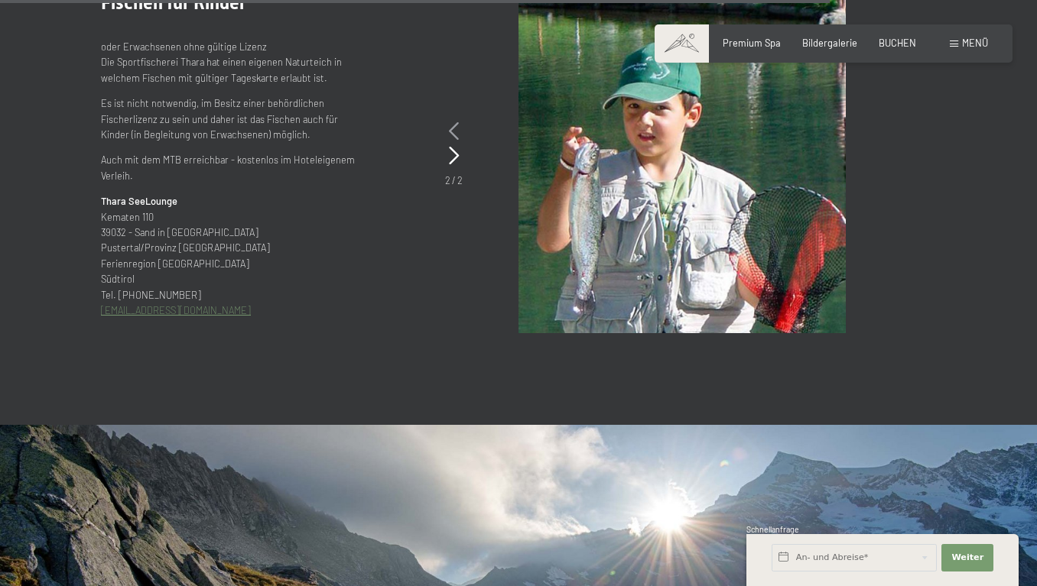
click at [449, 141] on icon at bounding box center [454, 131] width 10 height 18
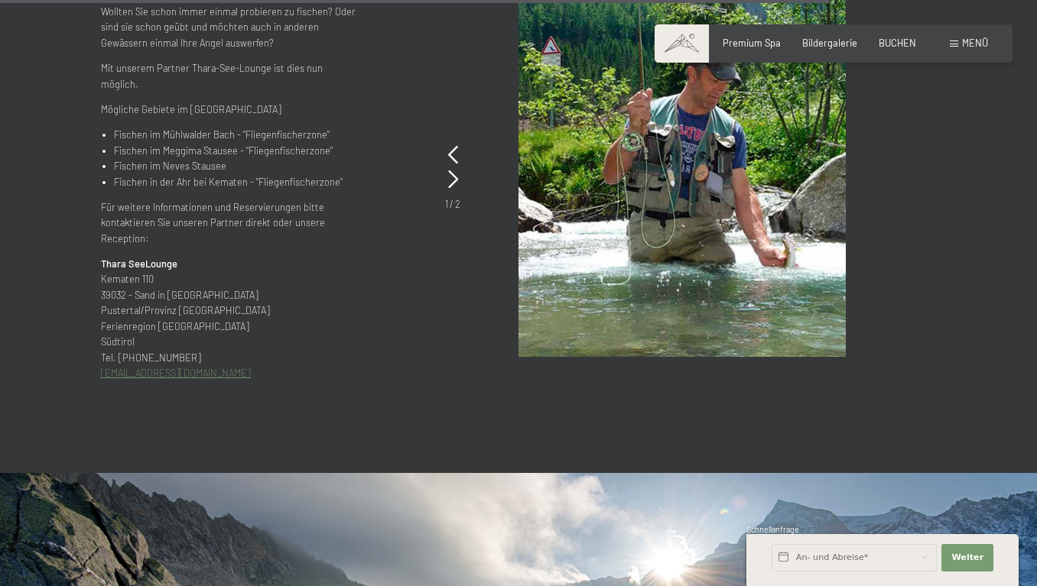
click at [447, 330] on span "Einwilligung Marketing*" at bounding box center [433, 337] width 126 height 15
click at [362, 330] on input "Einwilligung Marketing*" at bounding box center [354, 337] width 15 height 15
click at [448, 189] on icon at bounding box center [453, 180] width 10 height 18
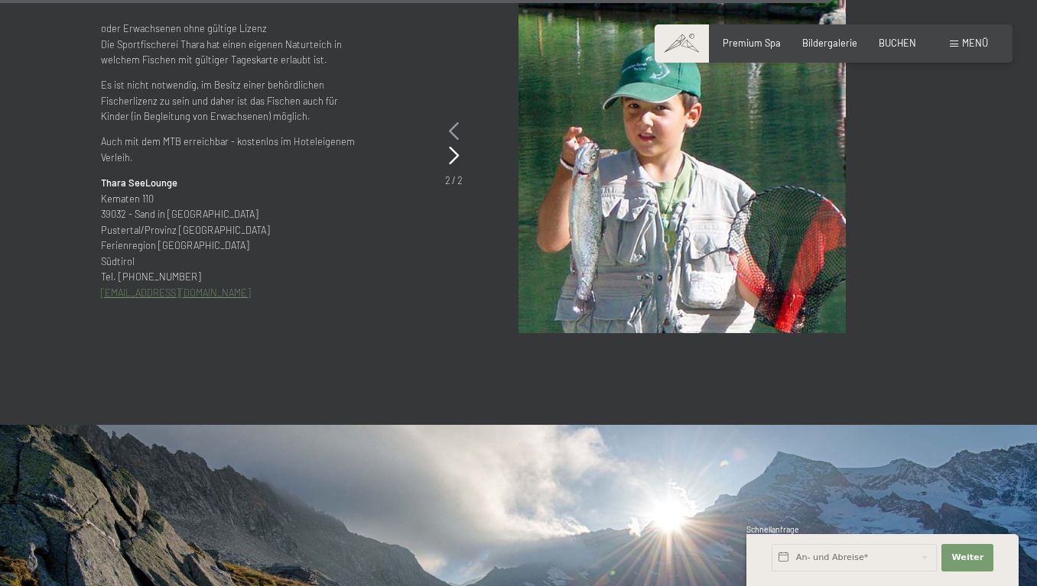
click at [449, 141] on icon at bounding box center [454, 131] width 10 height 18
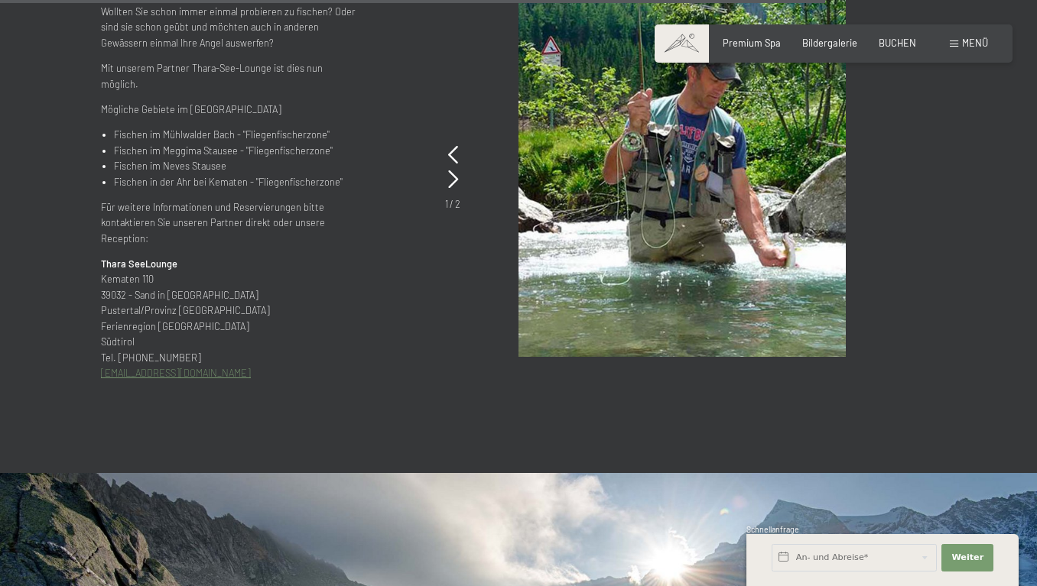
click at [439, 343] on span "Einwilligung Marketing*" at bounding box center [433, 337] width 126 height 15
click at [362, 343] on input "Einwilligung Marketing*" at bounding box center [354, 337] width 15 height 15
checkbox input "false"
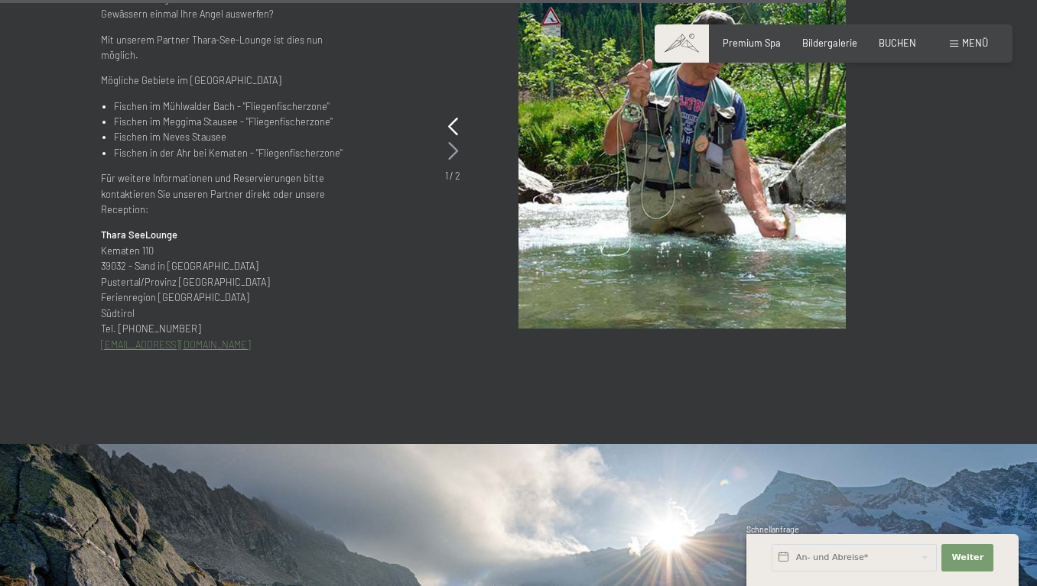
click at [448, 161] on icon at bounding box center [453, 151] width 10 height 18
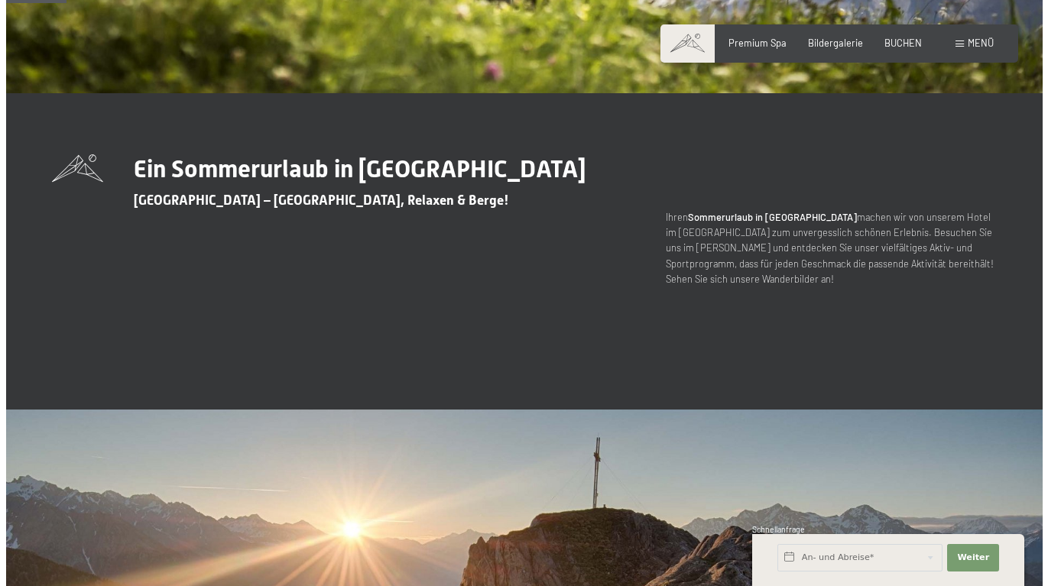
scroll to position [0, 0]
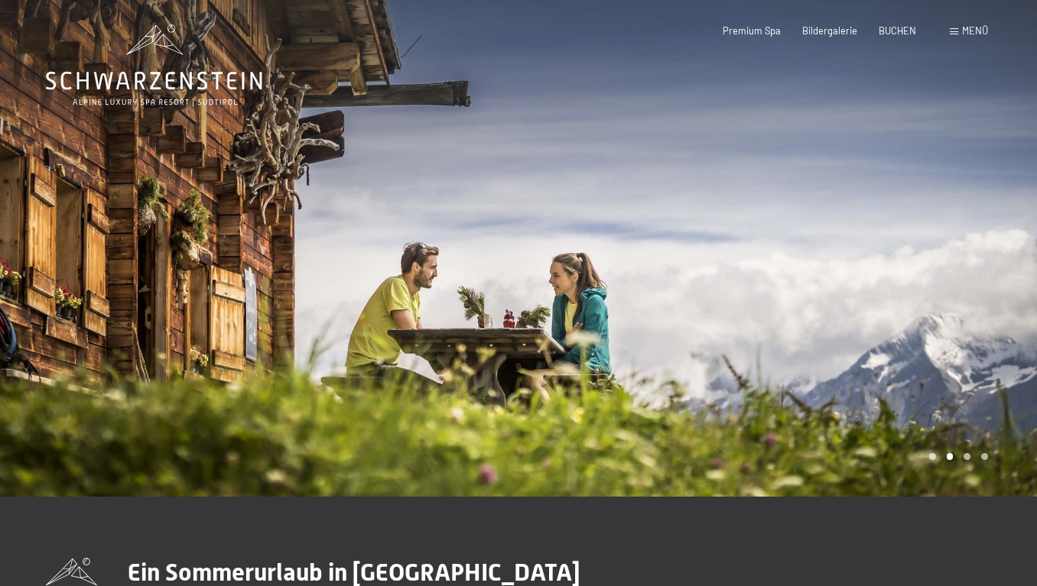
click at [953, 38] on div "Buchen Anfragen Premium Spa Bildergalerie BUCHEN Menü DE IT EN Gutschein Bilder…" at bounding box center [833, 31] width 309 height 14
click at [950, 32] on div "Menü" at bounding box center [969, 31] width 38 height 14
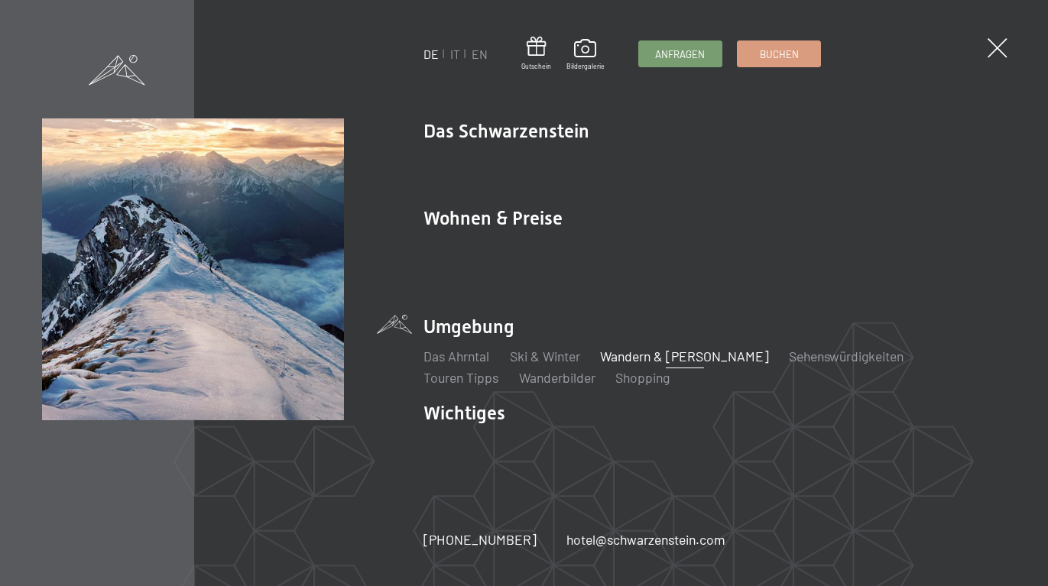
click at [670, 361] on link "Wandern & [PERSON_NAME]" at bounding box center [684, 356] width 169 height 17
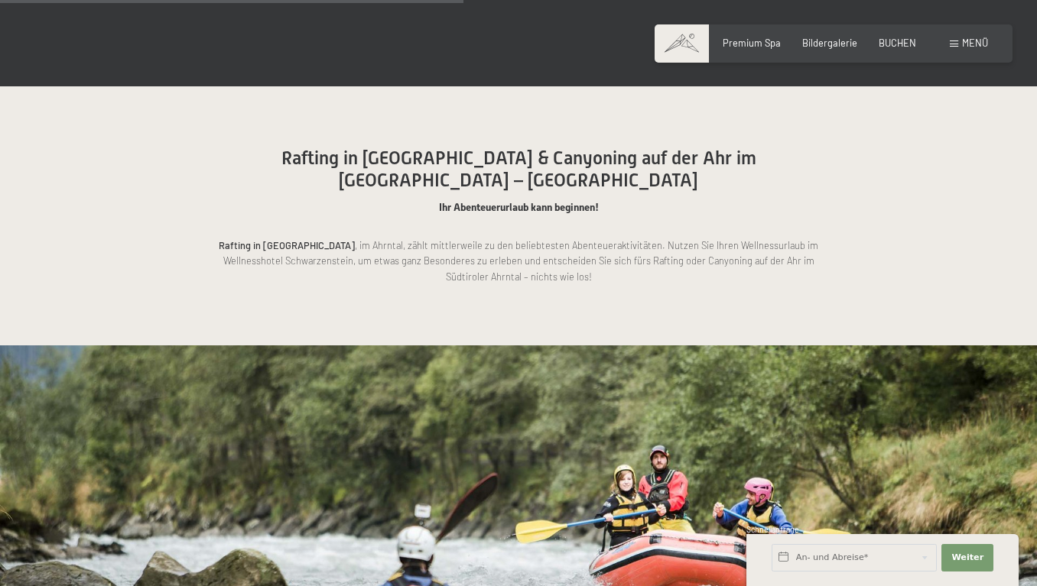
scroll to position [3813, 0]
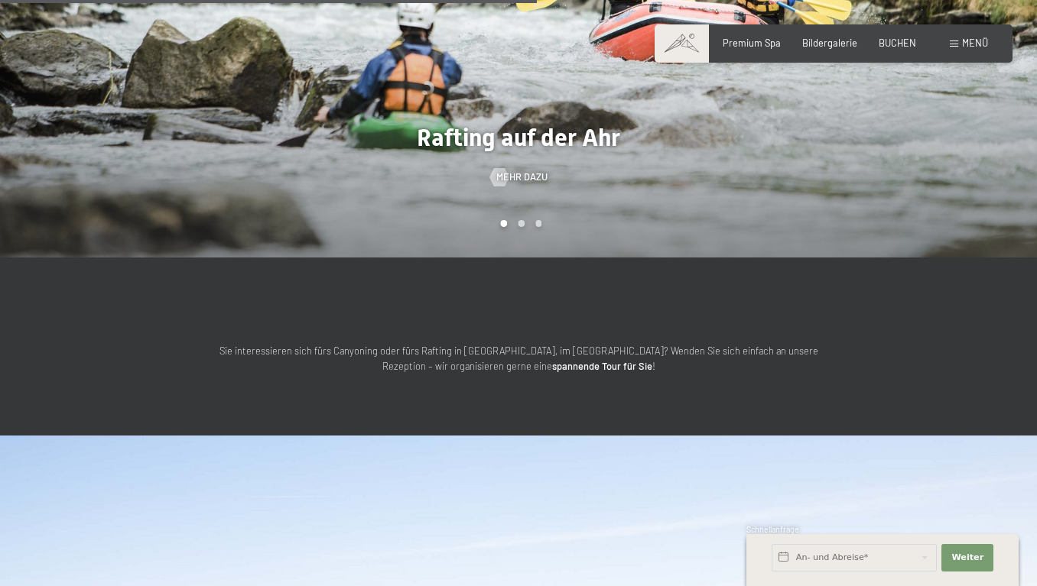
click at [729, 236] on div at bounding box center [777, 35] width 518 height 444
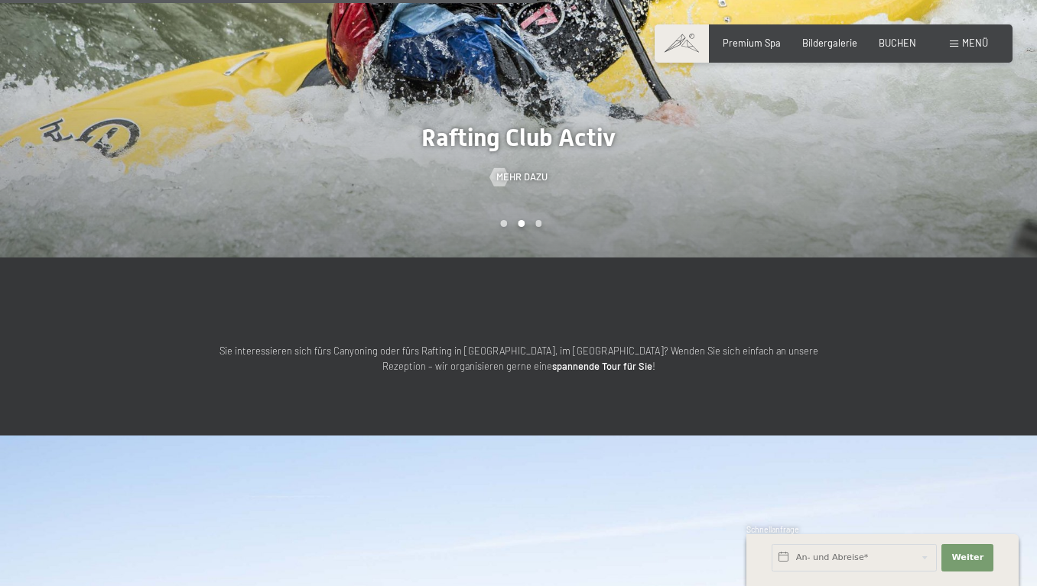
scroll to position [3790, 0]
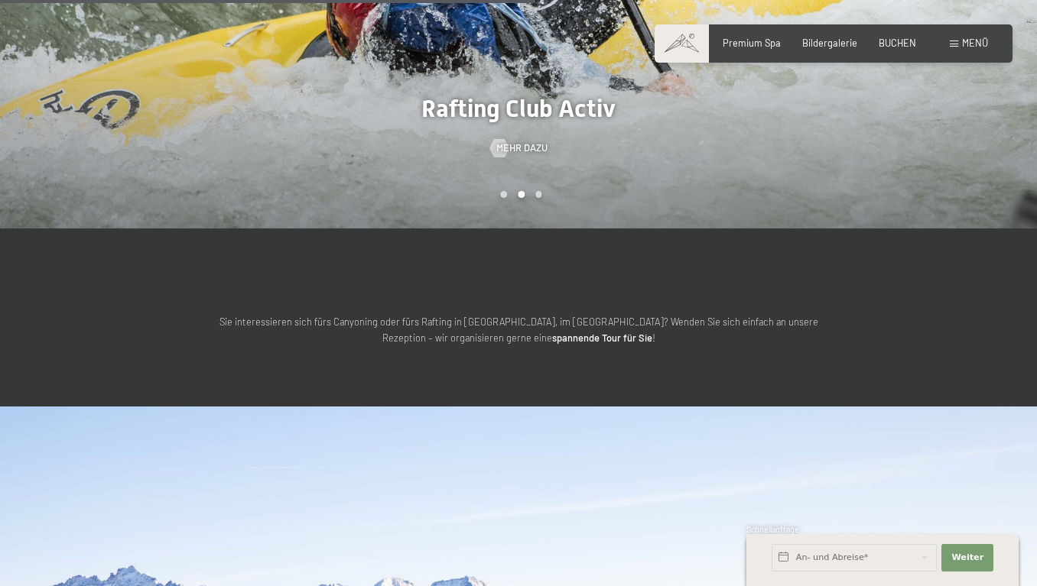
click at [728, 229] on div at bounding box center [777, 7] width 518 height 444
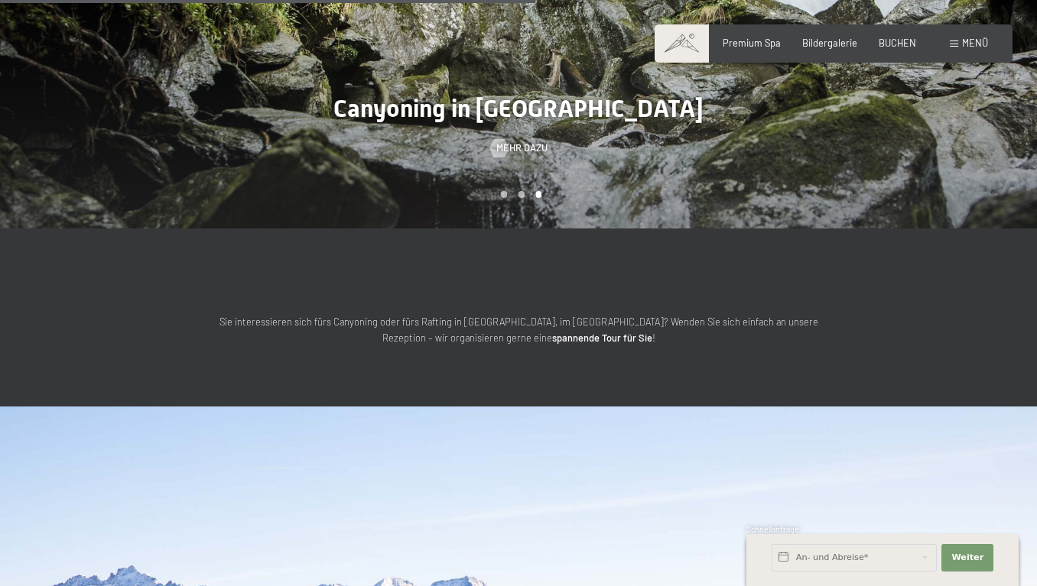
click at [728, 229] on div at bounding box center [777, 7] width 518 height 444
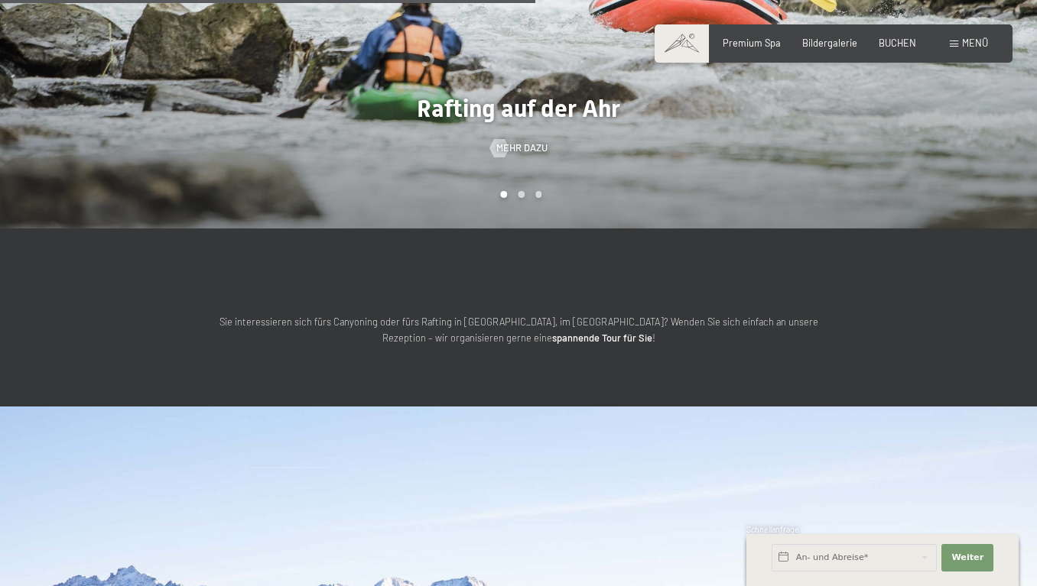
click at [728, 229] on div at bounding box center [777, 7] width 518 height 444
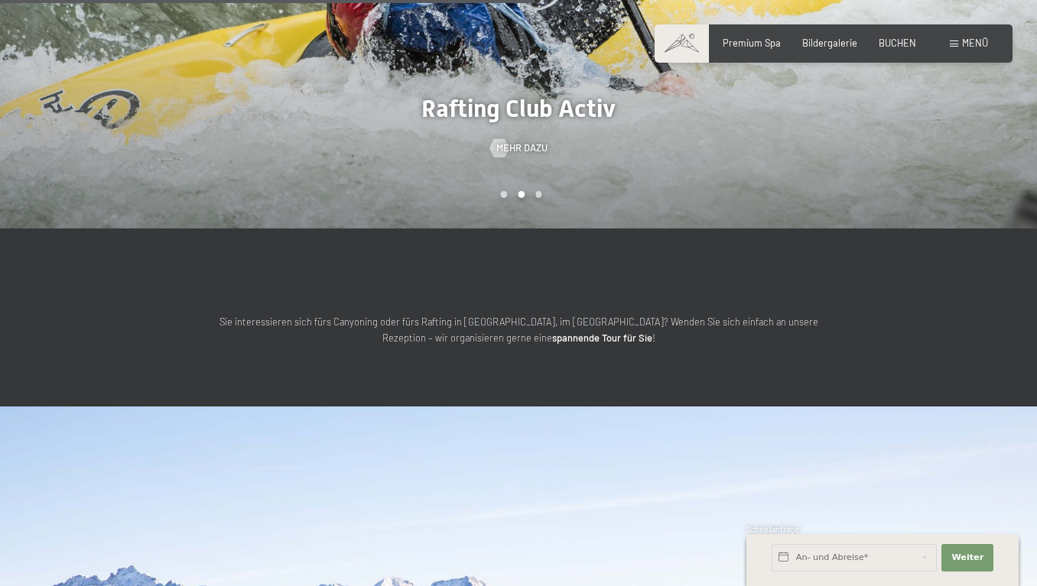
click at [728, 229] on div at bounding box center [777, 7] width 518 height 444
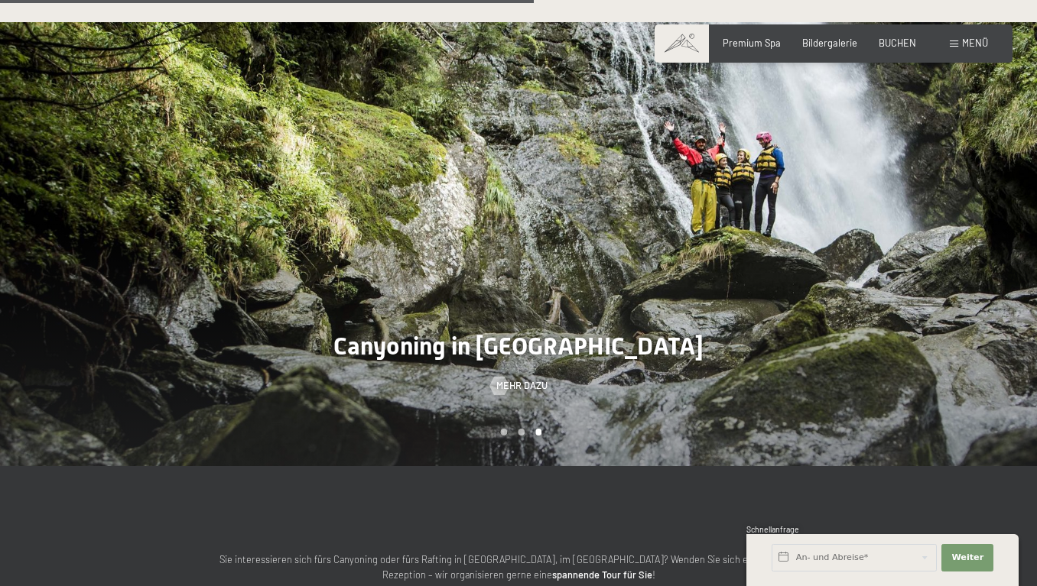
scroll to position [3689, 0]
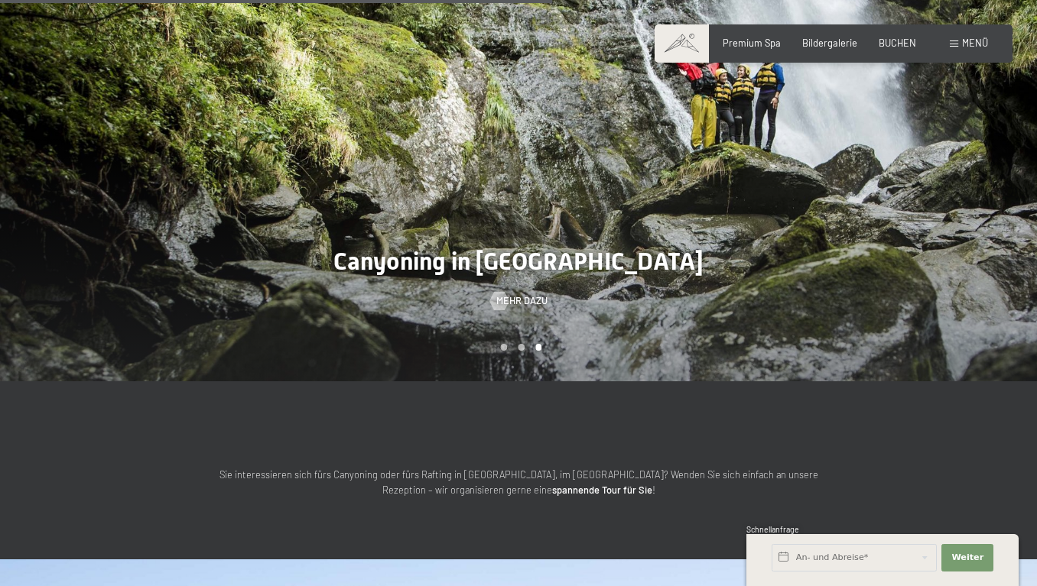
click at [846, 298] on div at bounding box center [777, 159] width 518 height 444
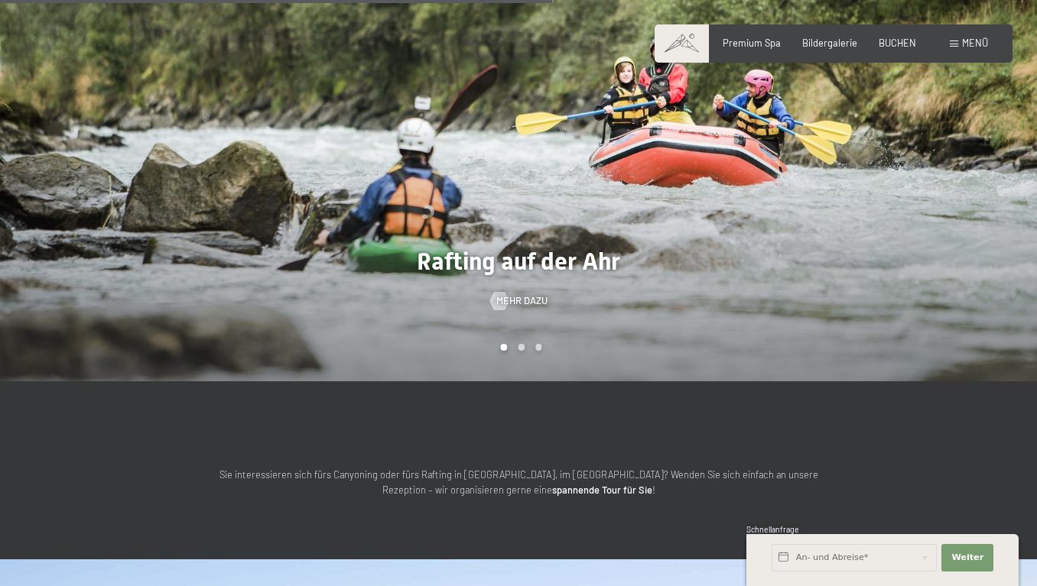
scroll to position [3666, 0]
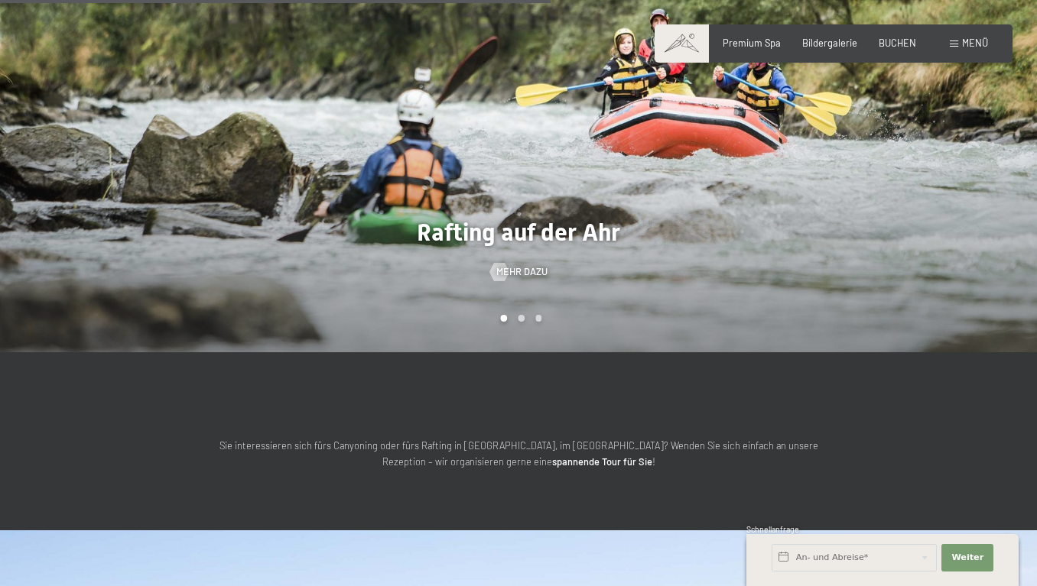
click at [846, 298] on div at bounding box center [777, 131] width 518 height 444
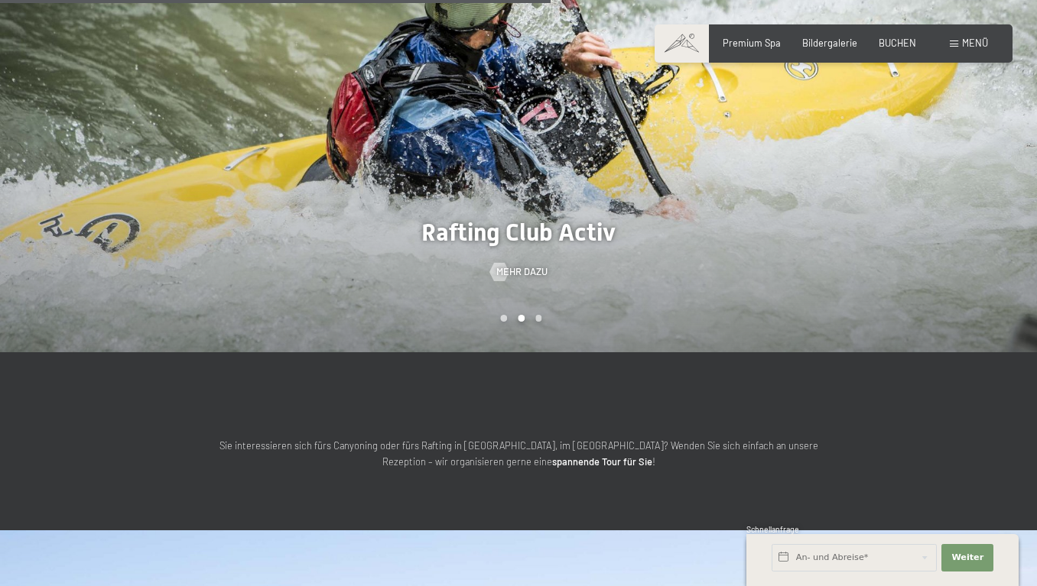
click at [847, 298] on div at bounding box center [777, 131] width 518 height 444
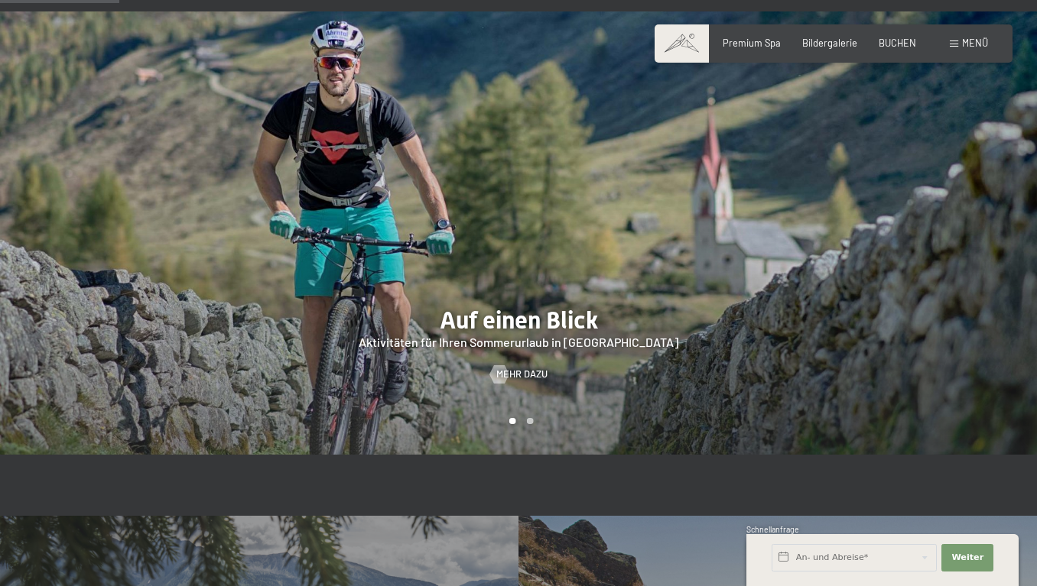
scroll to position [801, 0]
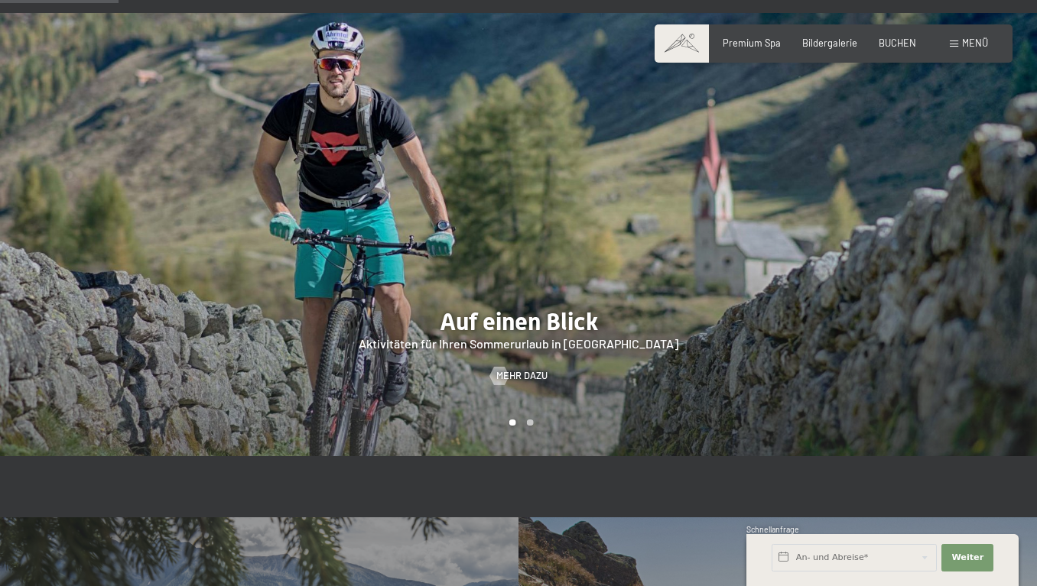
click at [822, 270] on div at bounding box center [777, 235] width 518 height 444
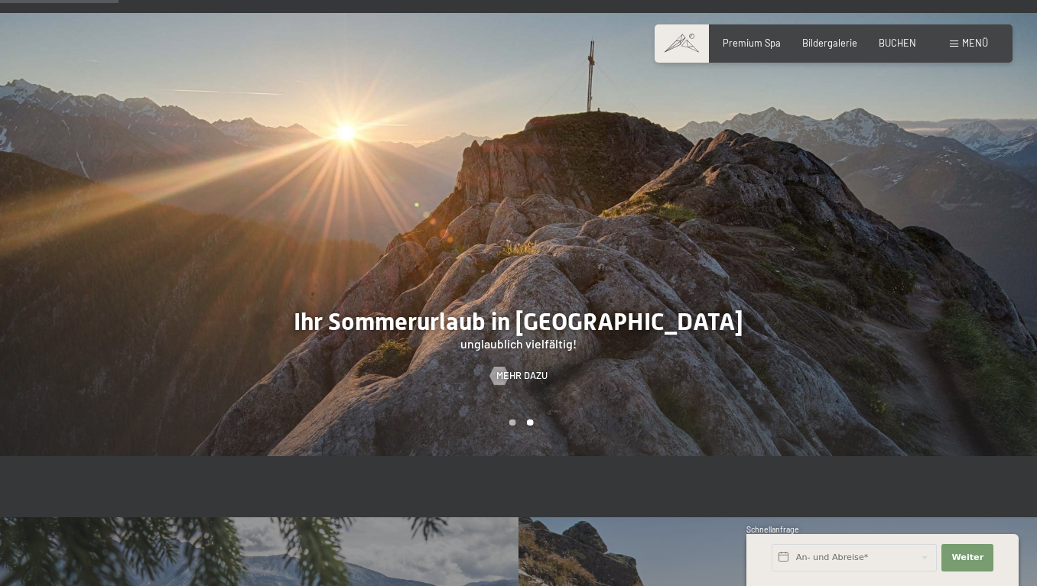
click at [822, 270] on div at bounding box center [777, 235] width 518 height 444
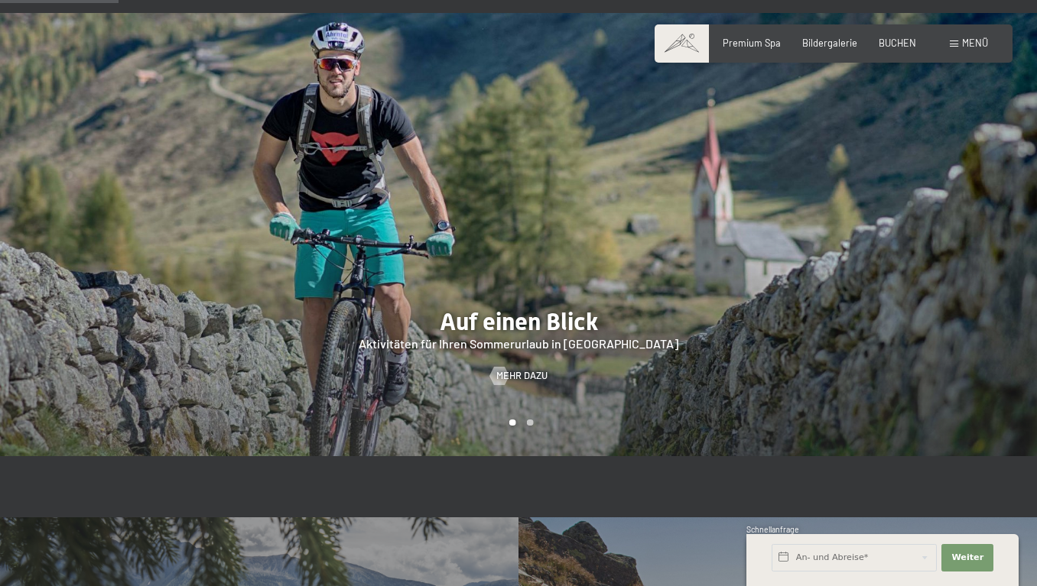
click at [822, 270] on div at bounding box center [777, 235] width 518 height 444
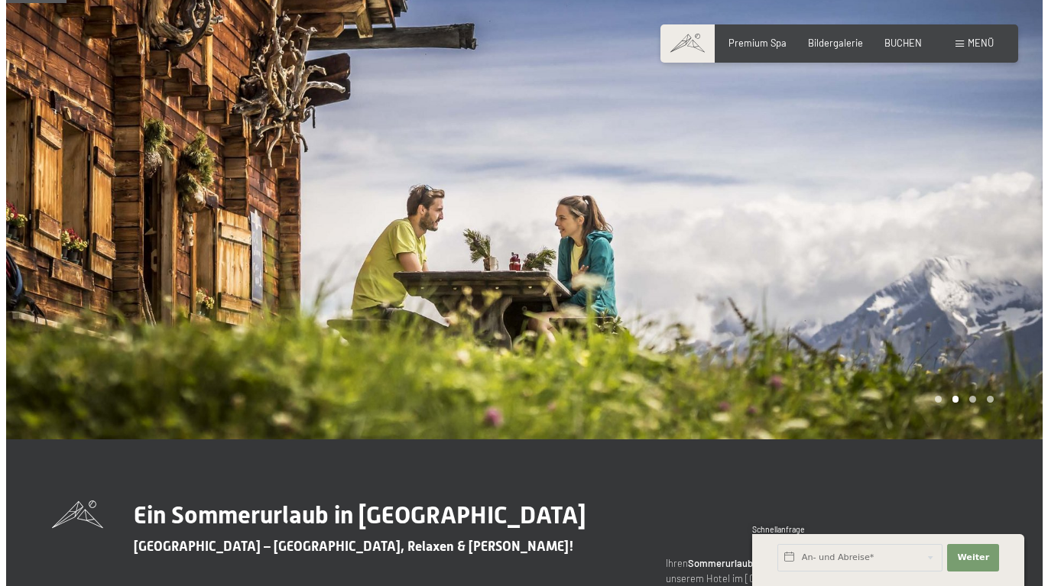
scroll to position [0, 0]
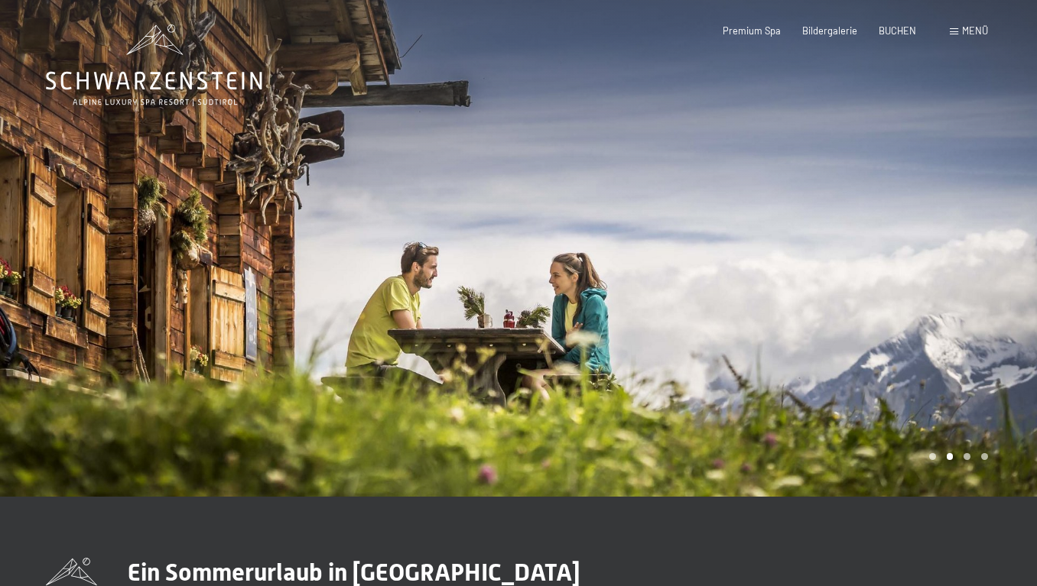
click at [962, 36] on span "Menü" at bounding box center [975, 30] width 26 height 12
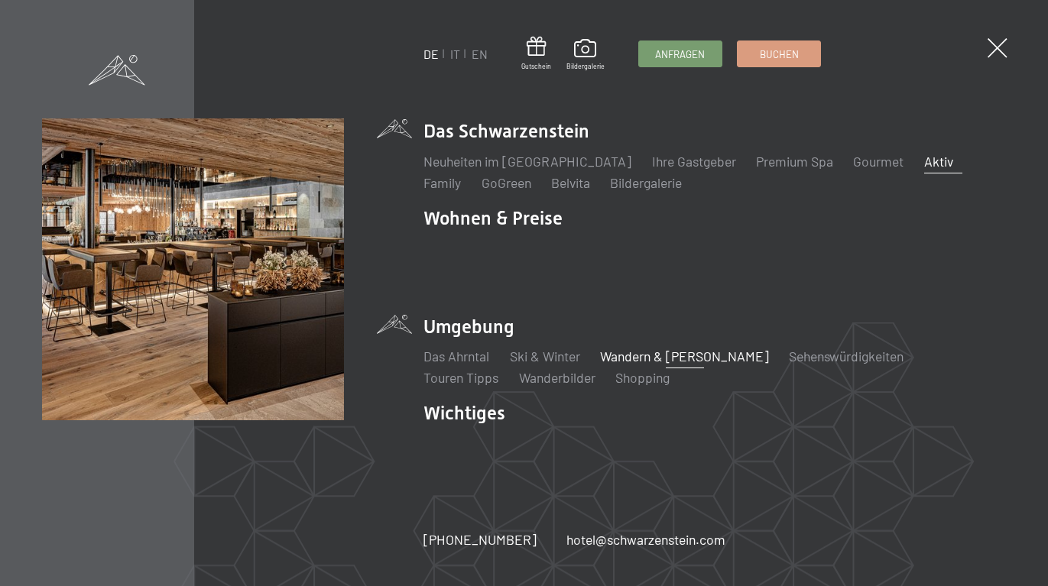
click at [924, 158] on link "Aktiv" at bounding box center [938, 161] width 29 height 17
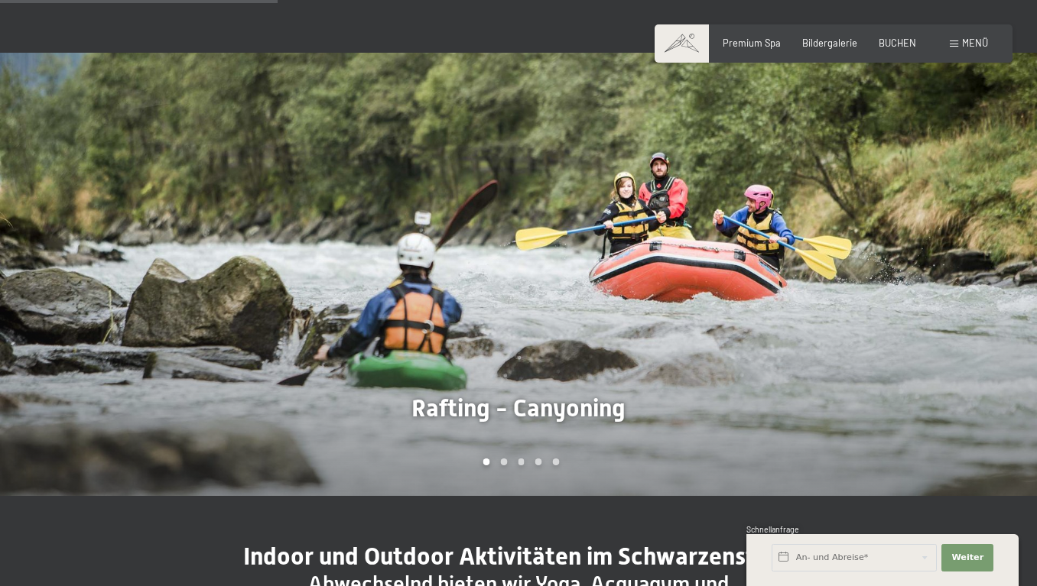
scroll to position [962, 0]
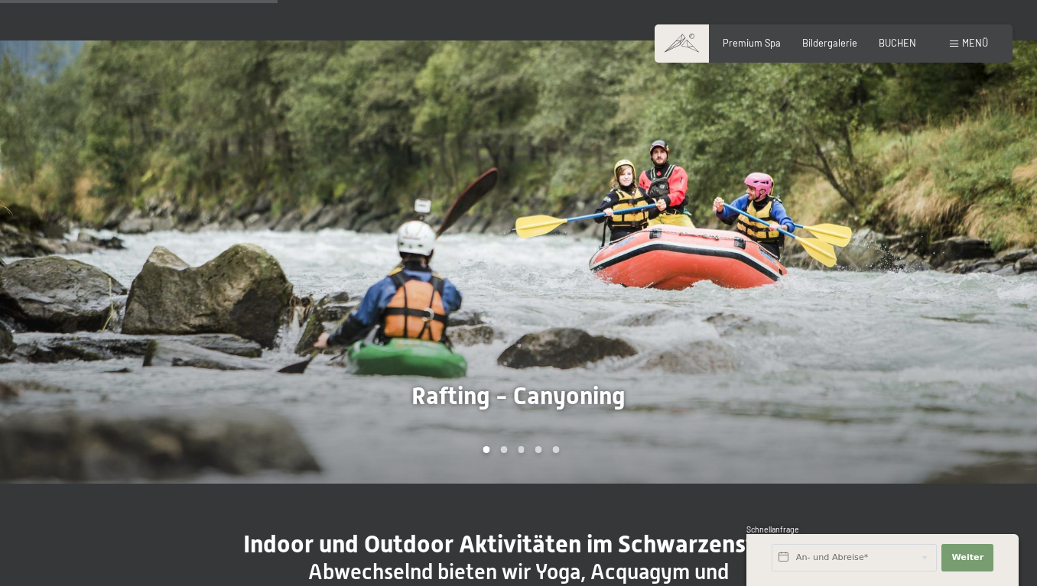
click at [819, 391] on div at bounding box center [777, 263] width 518 height 444
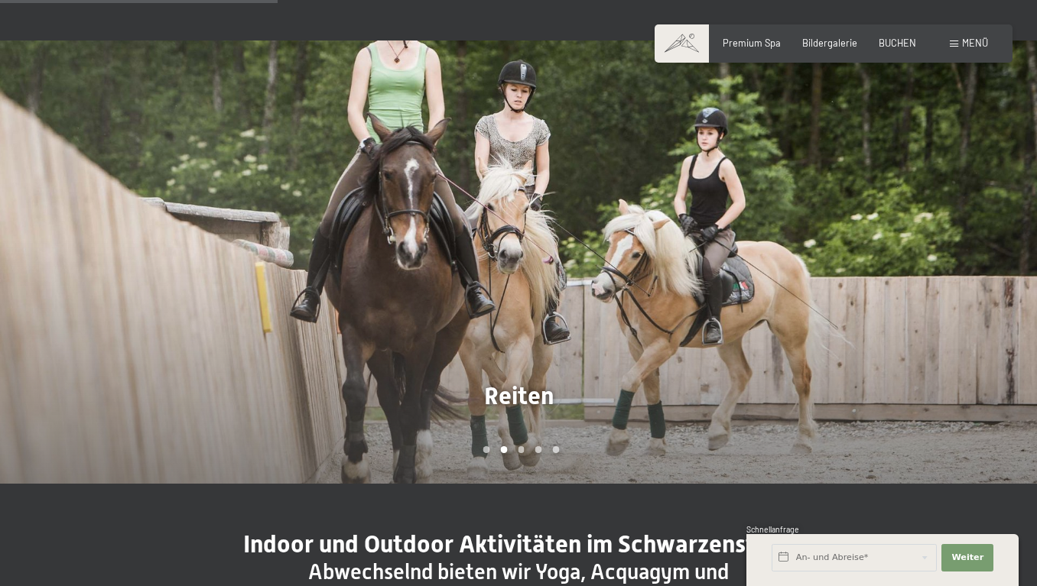
click at [519, 418] on div at bounding box center [777, 263] width 518 height 444
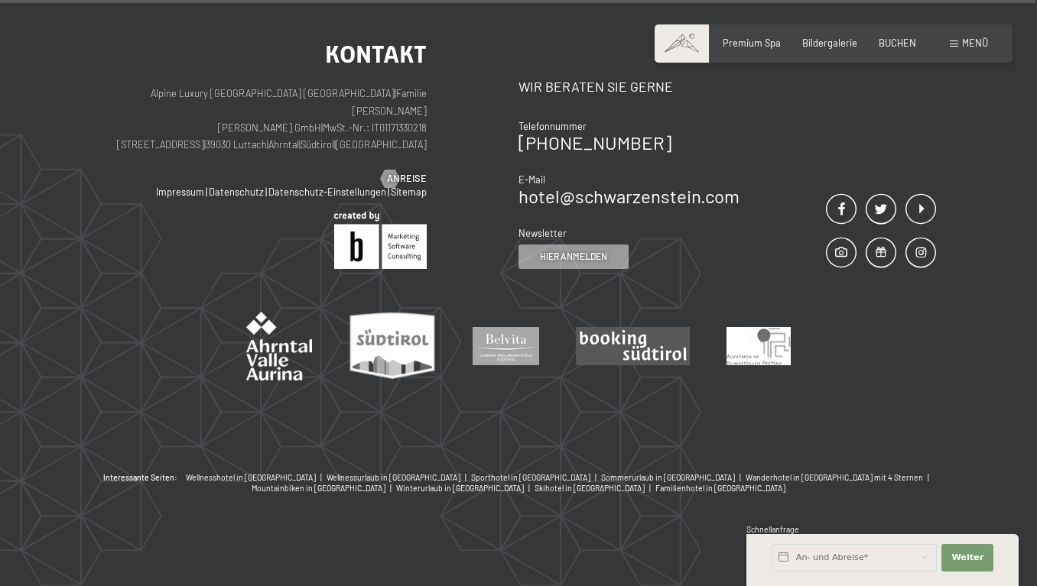
scroll to position [3068, 0]
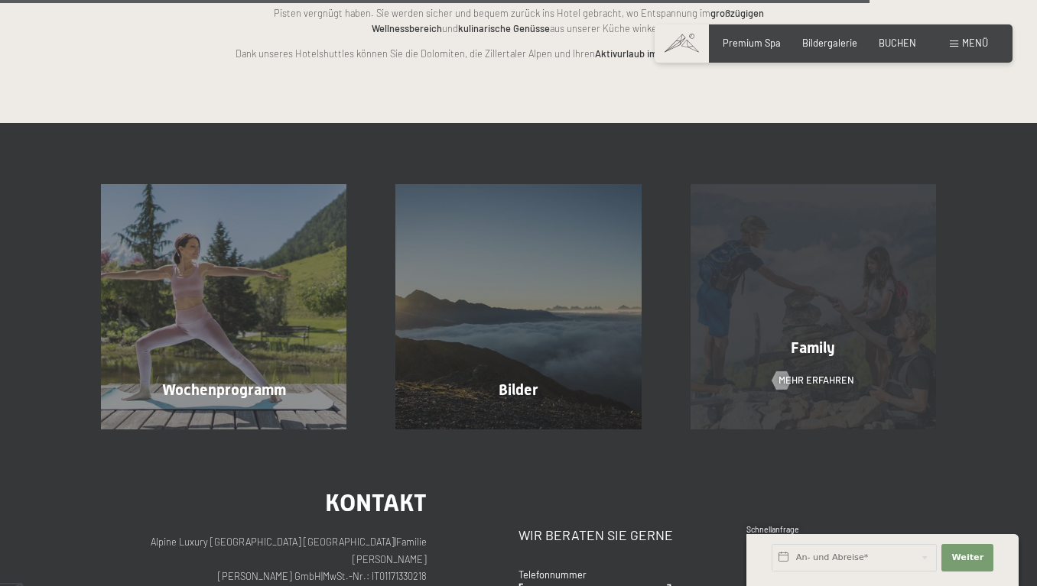
click at [778, 377] on div "Family Mehr erfahren" at bounding box center [813, 306] width 294 height 245
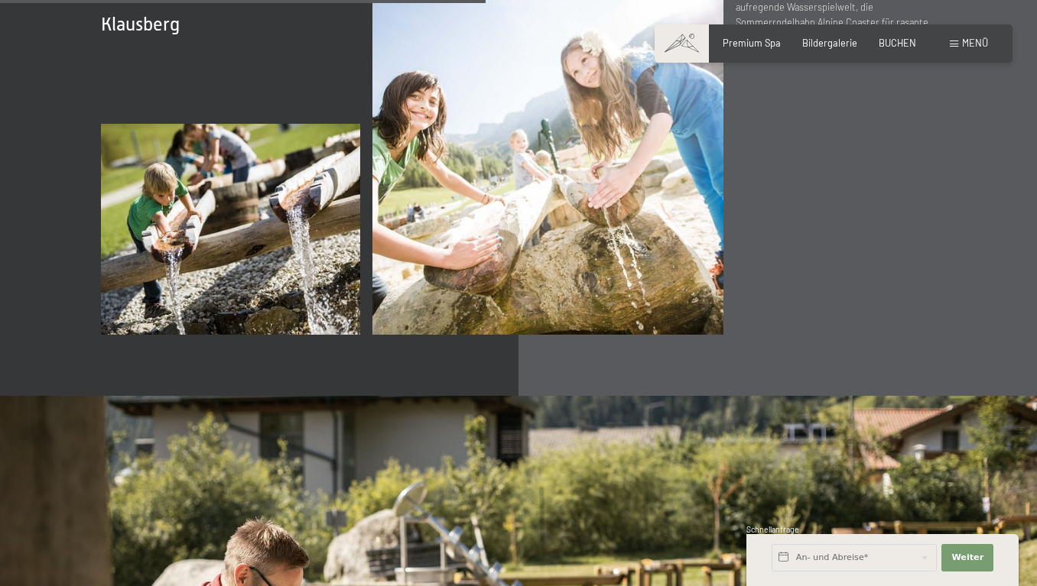
scroll to position [4511, 0]
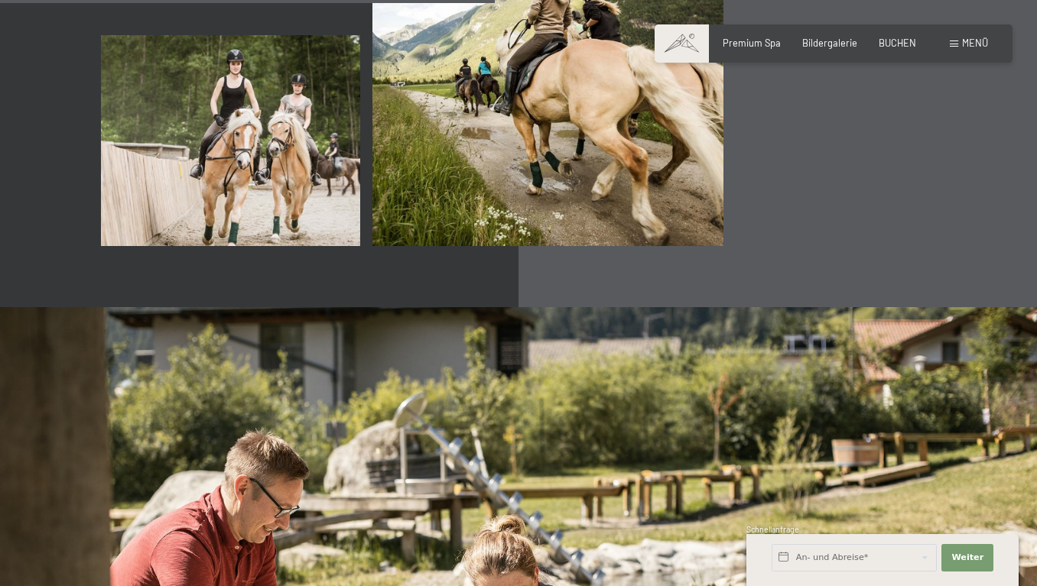
scroll to position [4600, 0]
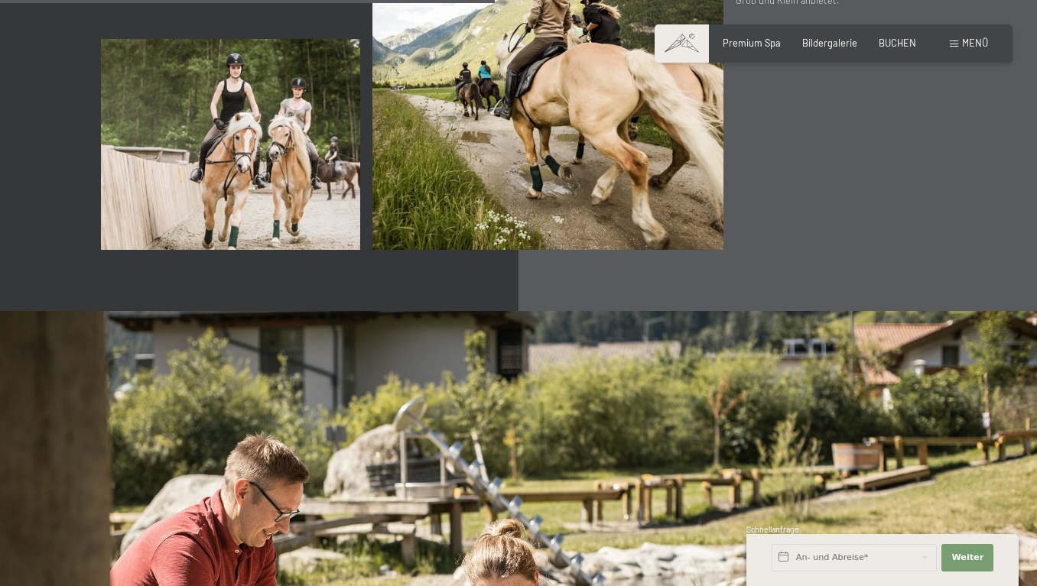
drag, startPoint x: 825, startPoint y: 164, endPoint x: 872, endPoint y: 170, distance: 47.7
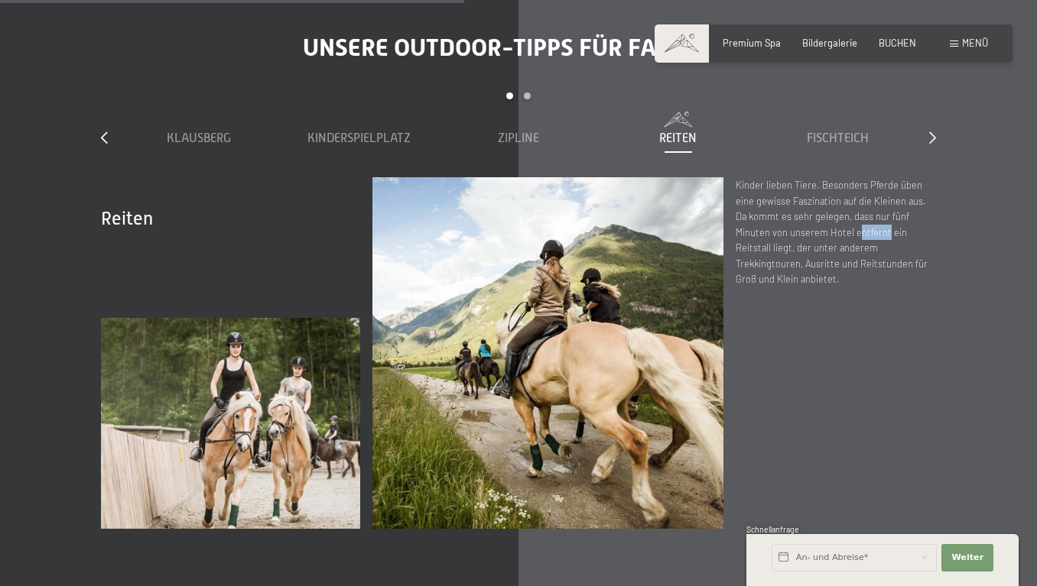
scroll to position [4322, 0]
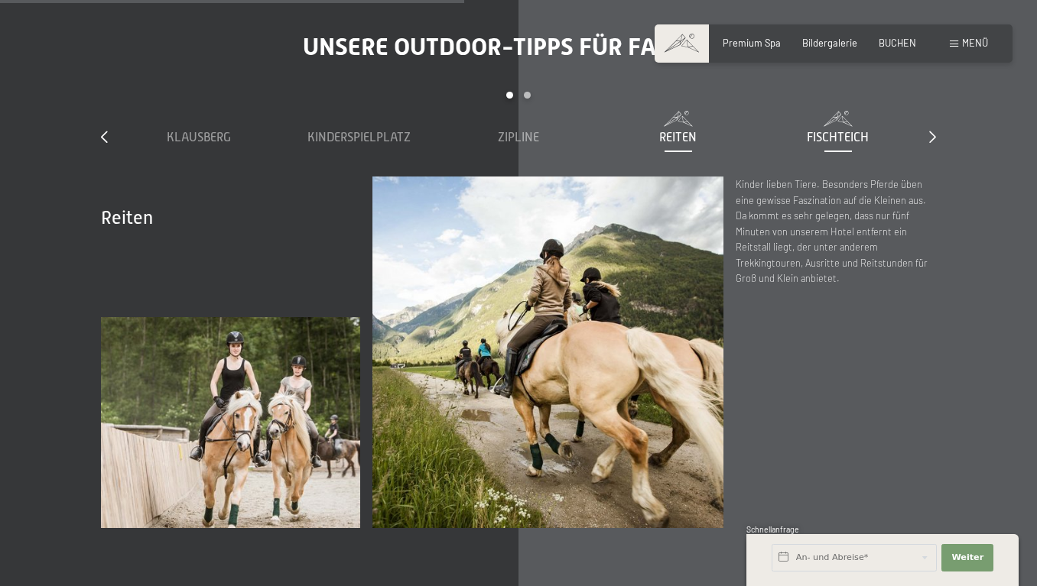
click at [878, 126] on span at bounding box center [838, 118] width 148 height 15
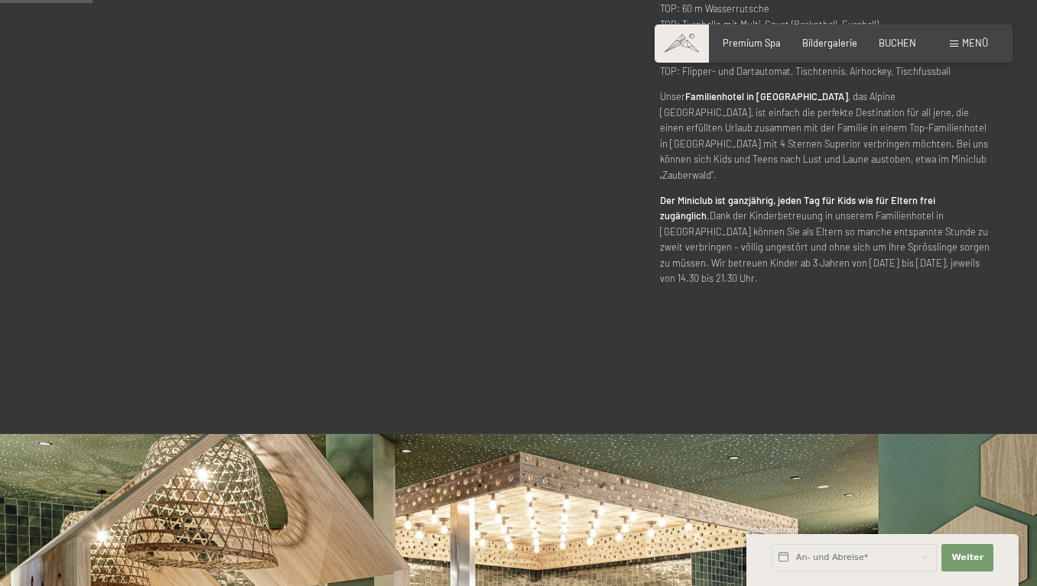
scroll to position [0, 0]
